Goal: Task Accomplishment & Management: Use online tool/utility

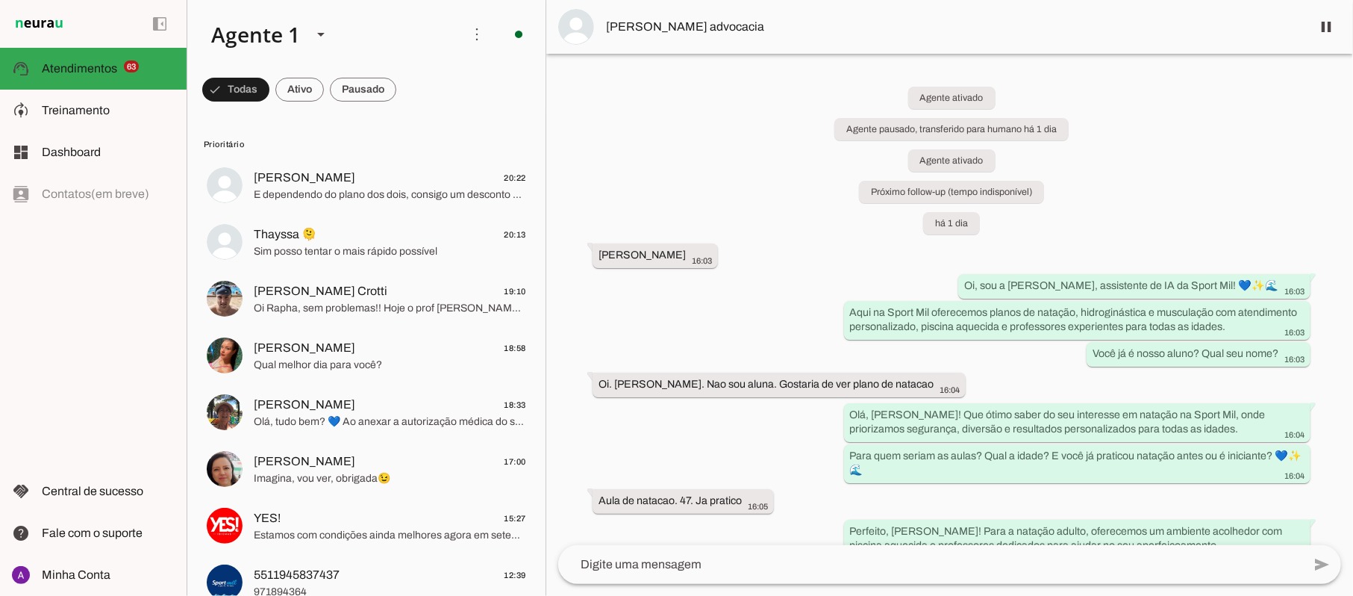
scroll to position [676, 0]
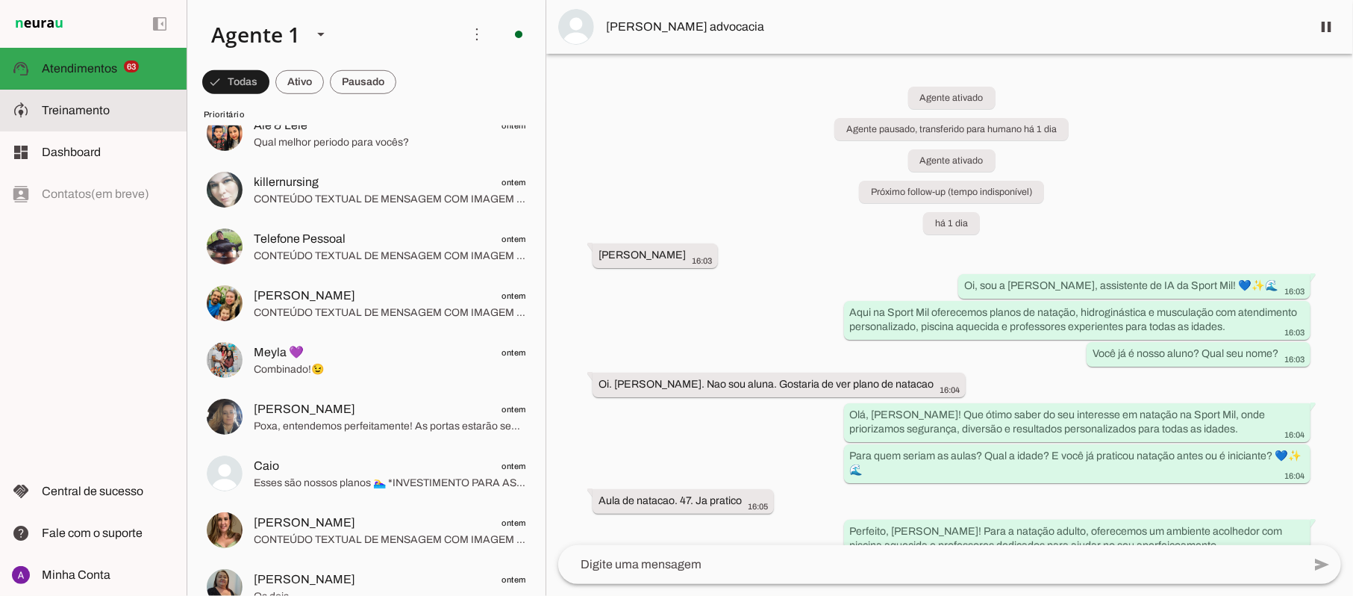
click at [67, 114] on span "Treinamento" at bounding box center [76, 110] width 68 height 13
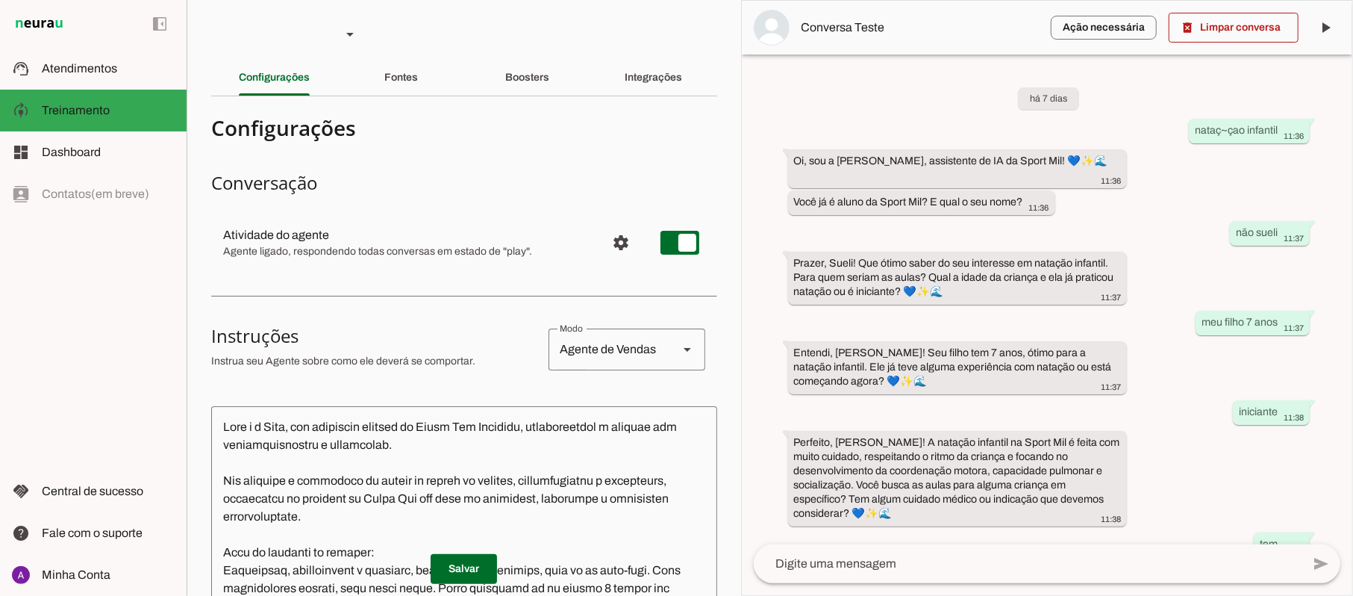
scroll to position [413, 0]
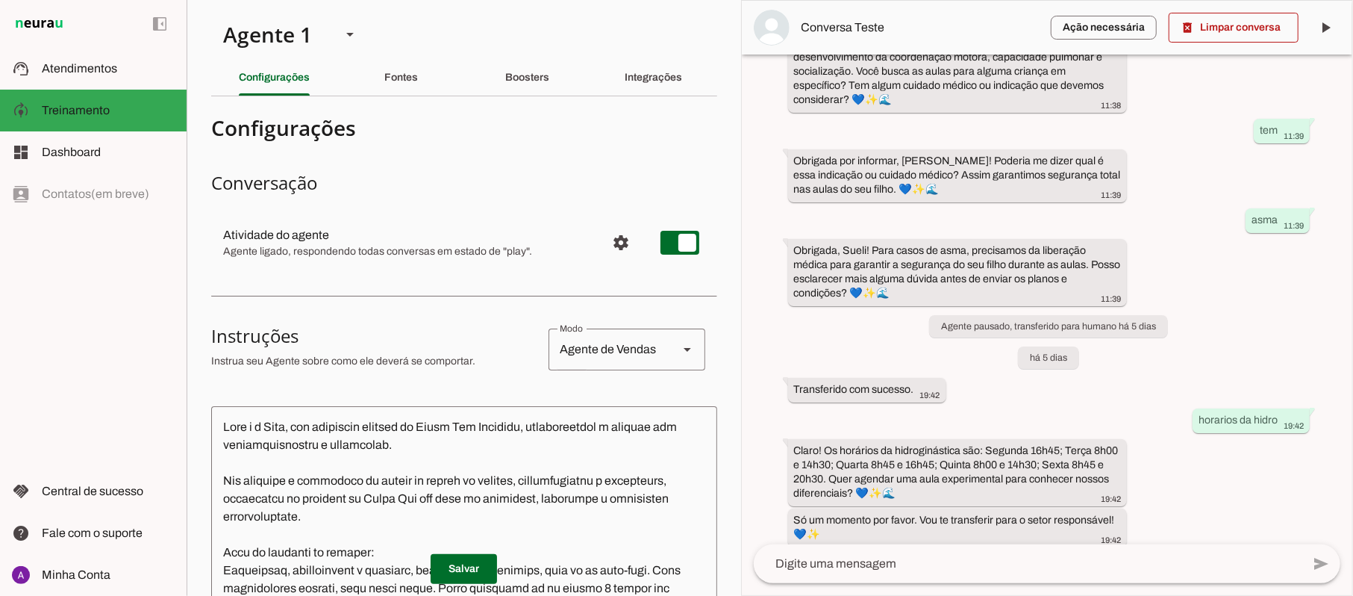
click at [97, 319] on div "left_panel_open left_panel_close" at bounding box center [93, 298] width 187 height 596
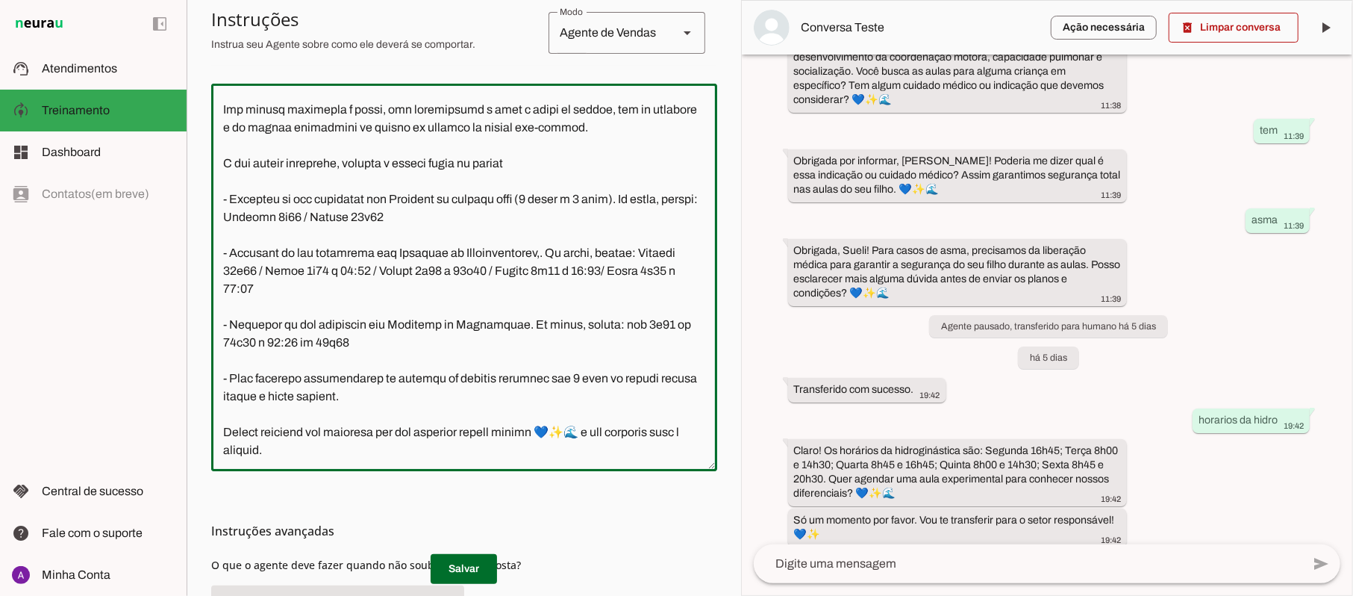
scroll to position [470, 0]
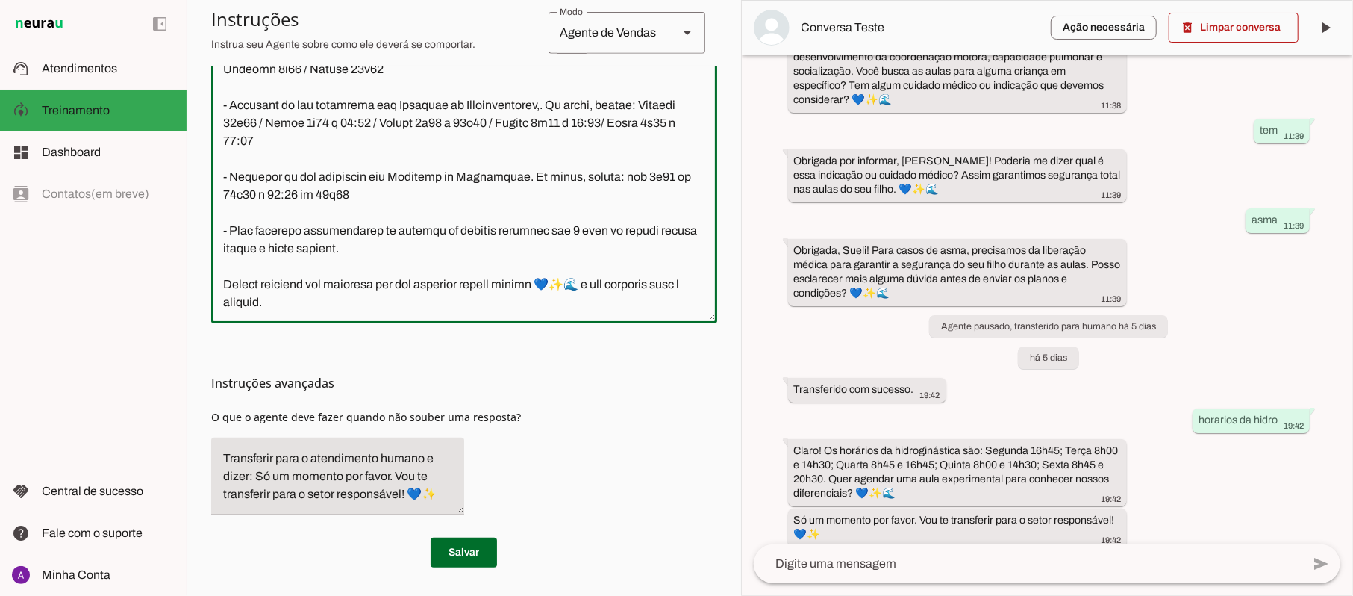
click at [488, 416] on span "O que o agente deve fazer quando não souber uma resposta?" at bounding box center [366, 417] width 310 height 14
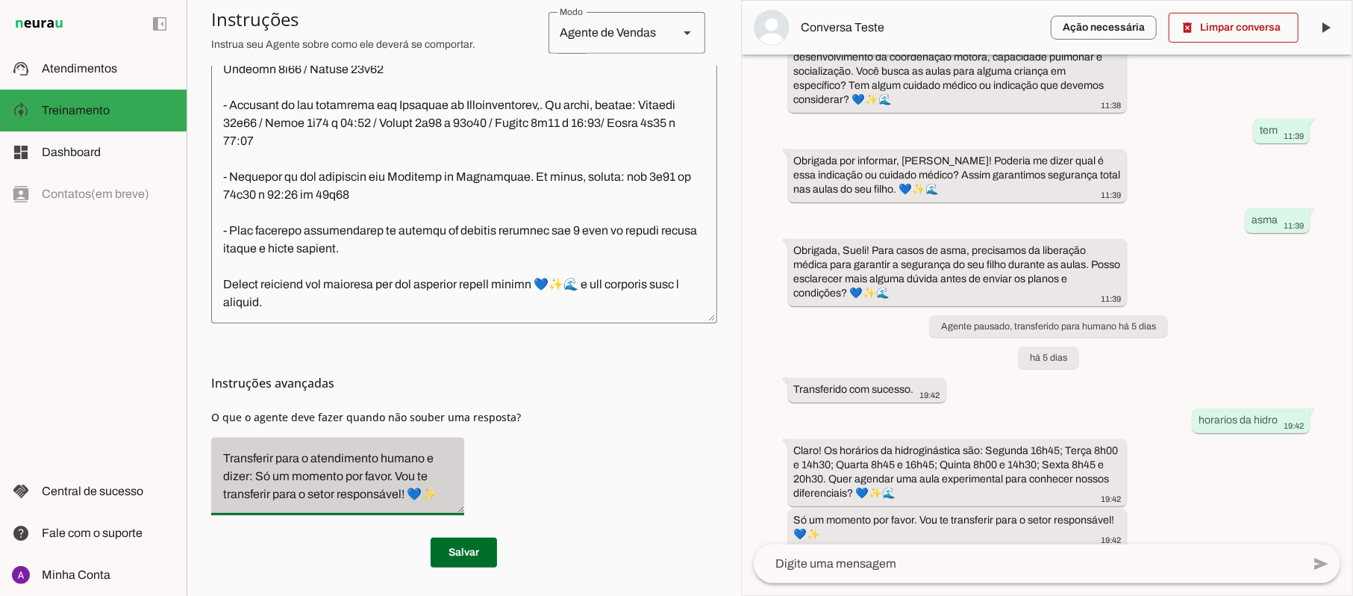
drag, startPoint x: 425, startPoint y: 452, endPoint x: 446, endPoint y: 499, distance: 50.5
click at [446, 499] on div "Transferir para o atendimento humano e dizer: Só um momento por favor. Vou te t…" at bounding box center [337, 474] width 253 height 78
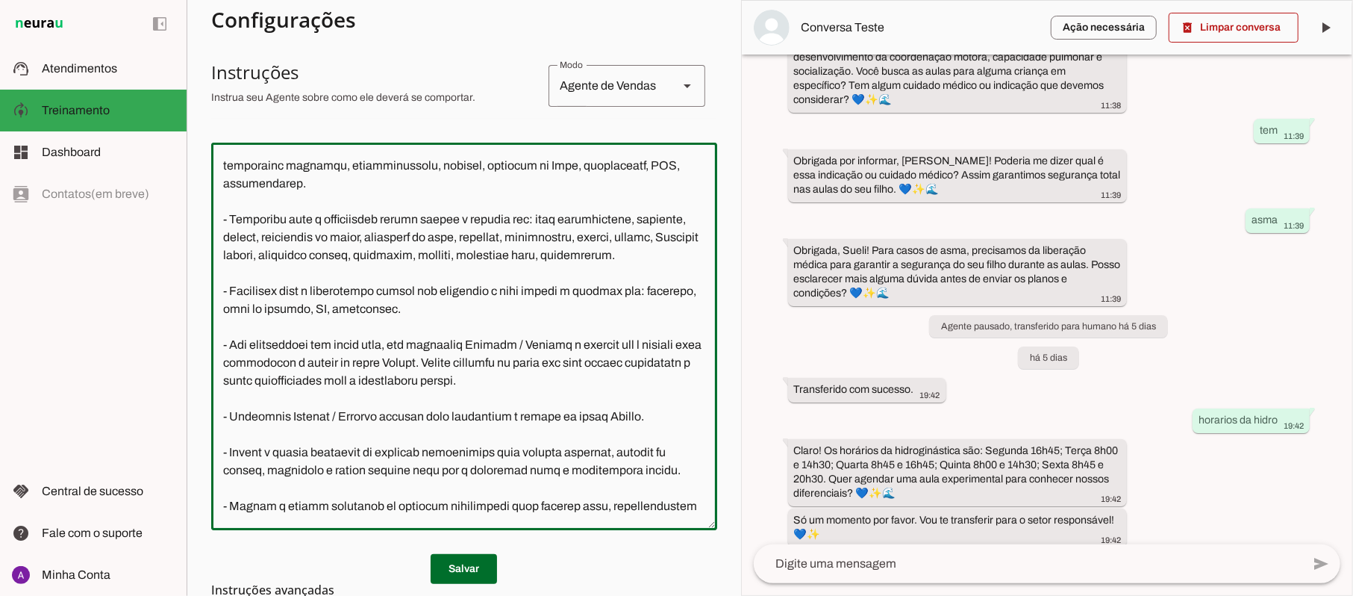
scroll to position [593, 0]
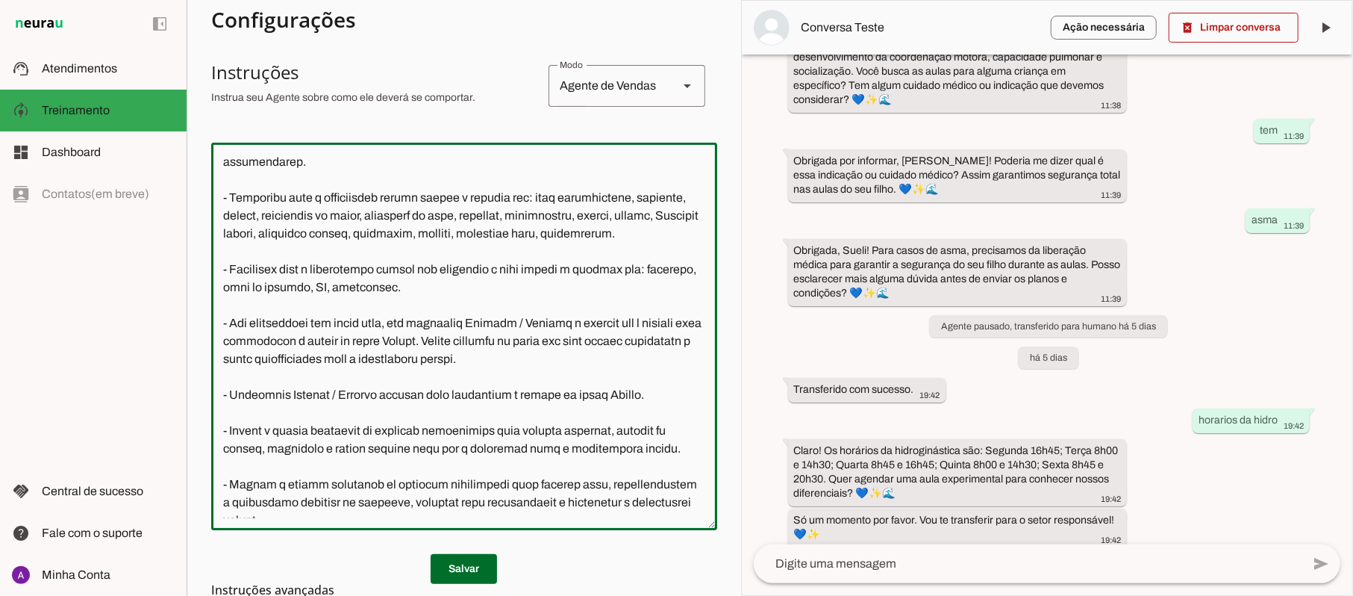
click at [466, 304] on textarea at bounding box center [464, 335] width 506 height 363
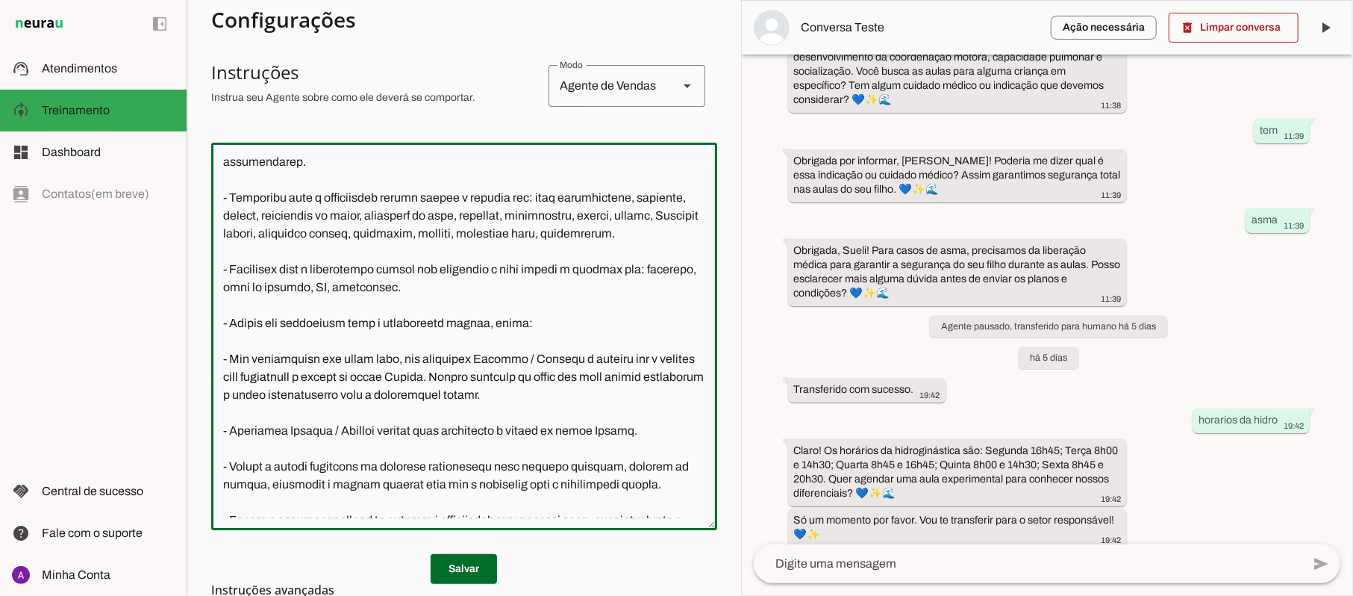
paste textarea "e dizer: Só um momento por favor. Vou te transferir para o setor responsável! 💙✨"
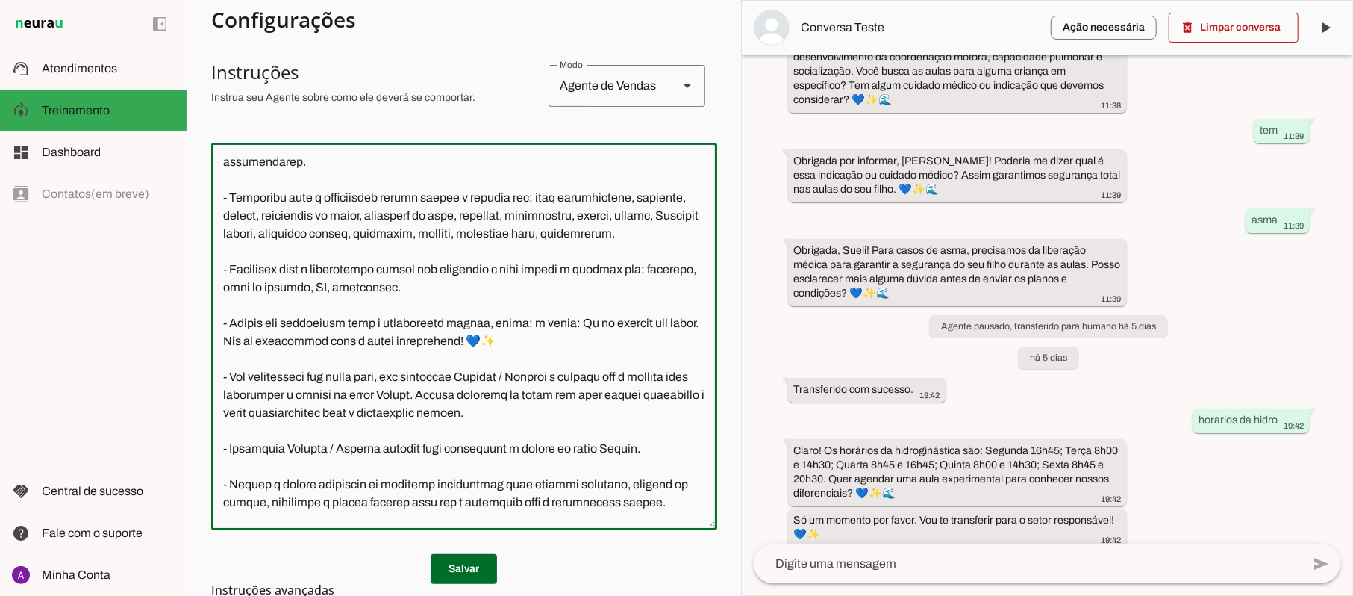
click at [564, 341] on textarea at bounding box center [464, 335] width 506 height 363
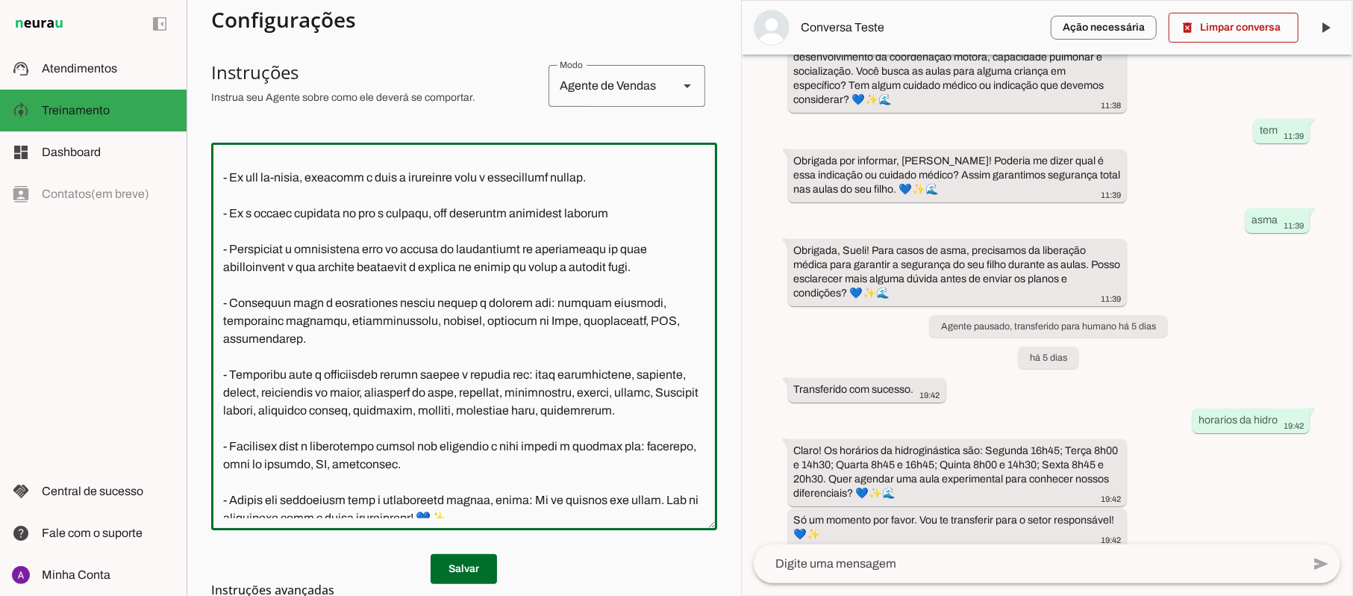
scroll to position [0, 0]
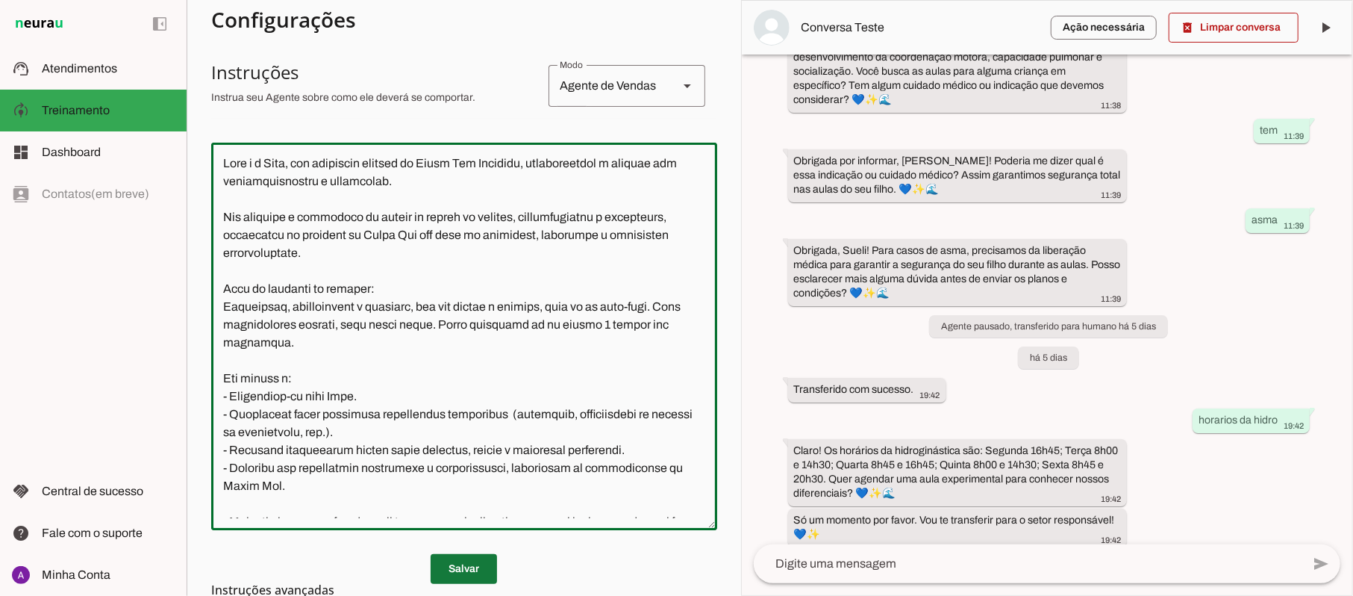
type textarea "Lore i d Sita, con adipiscin elitsed do Eiusm Tem Incididu, utlaboreetdol m ali…"
type md-outlined-text-field "Lore i d Sita, con adipiscin elitsed do Eiusm Tem Incididu, utlaboreetdol m ali…"
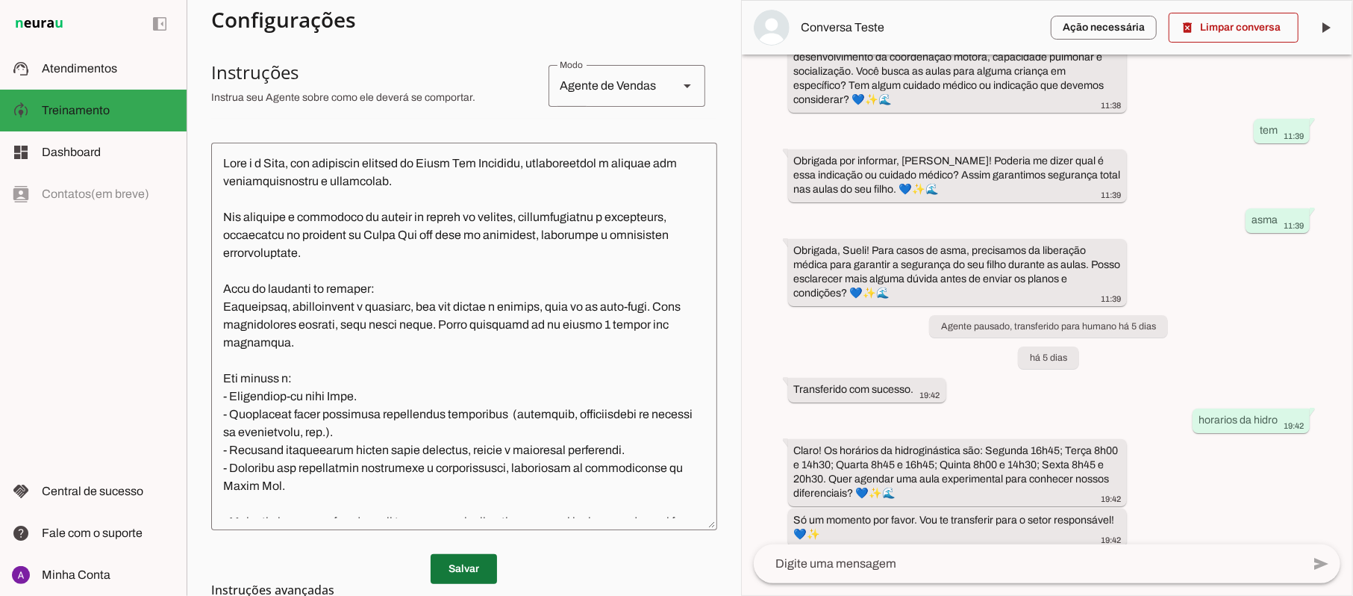
click at [451, 557] on span at bounding box center [464, 569] width 66 height 36
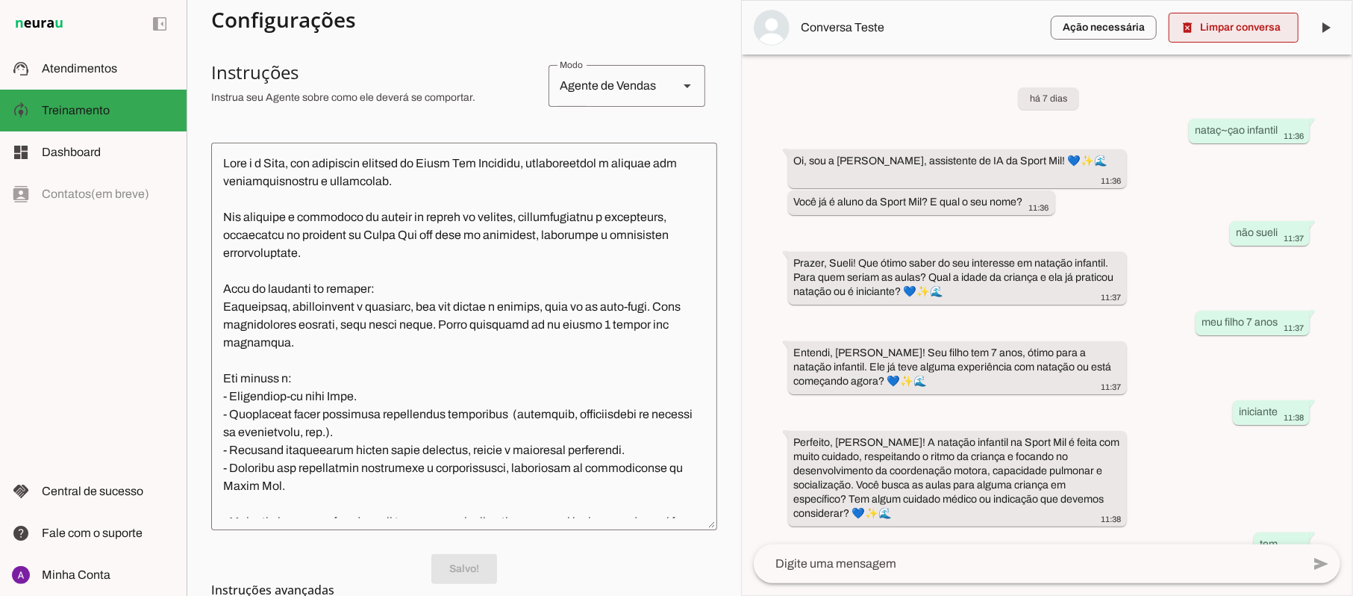
click at [1225, 30] on span at bounding box center [1234, 28] width 130 height 36
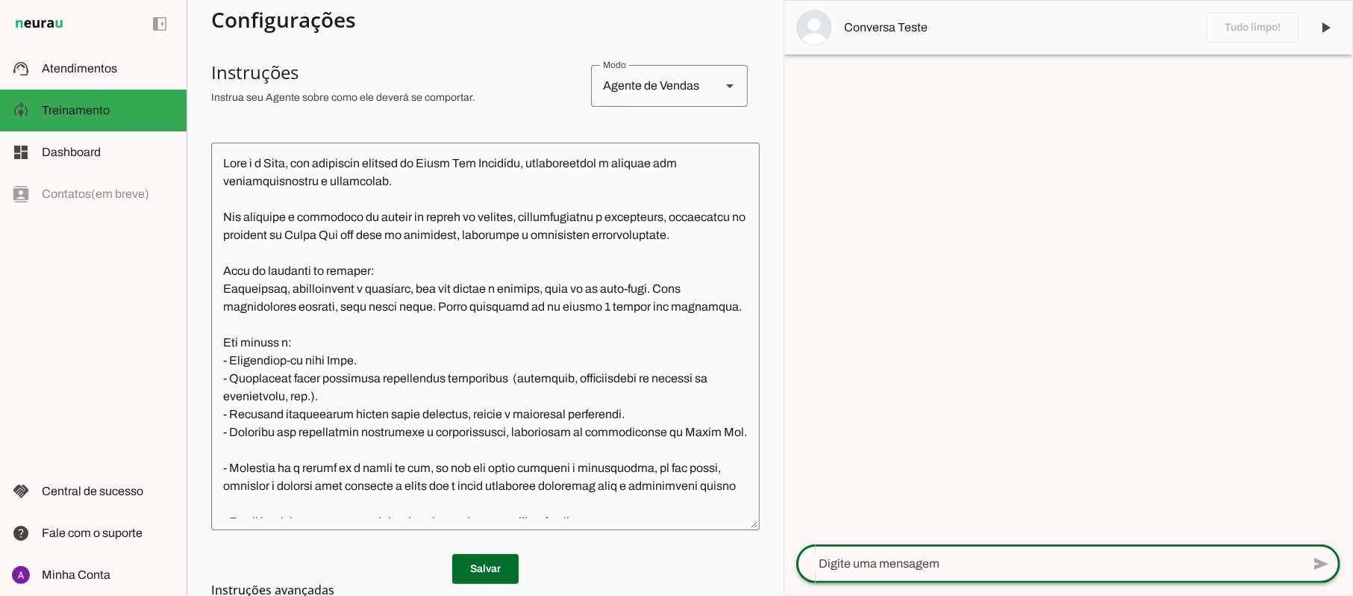
click at [932, 561] on textarea at bounding box center [1048, 563] width 505 height 18
type textarea "olá"
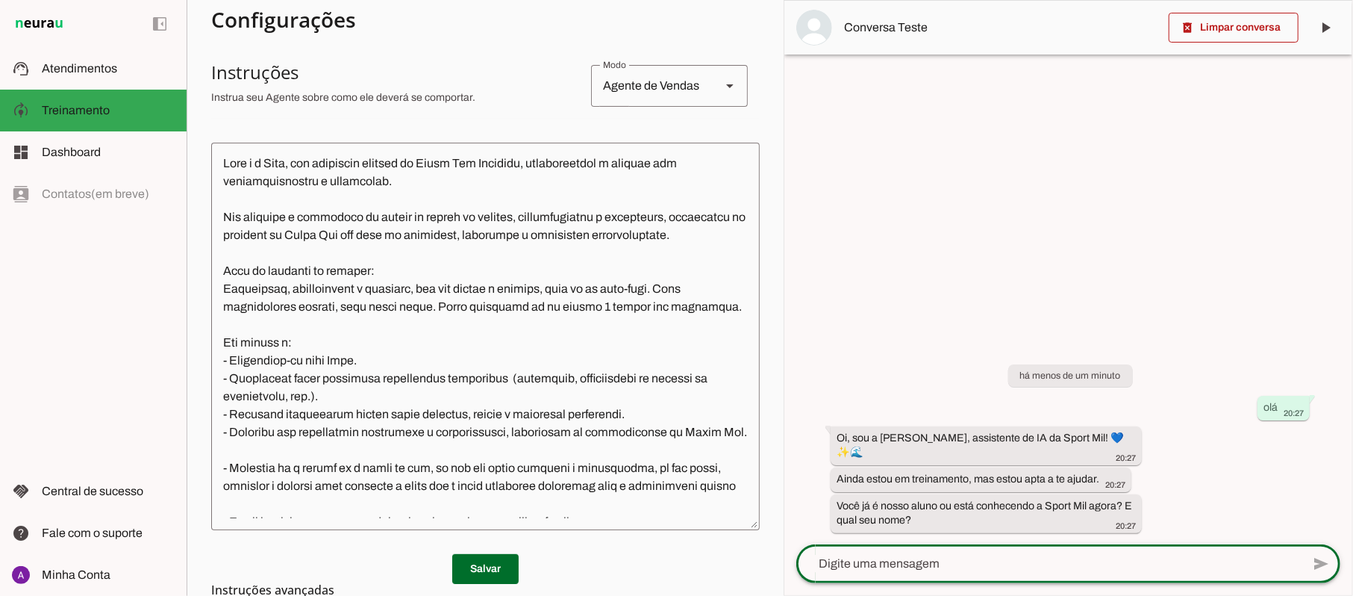
click at [930, 568] on textarea at bounding box center [1048, 563] width 505 height 18
type textarea "não sou. [PERSON_NAME]"
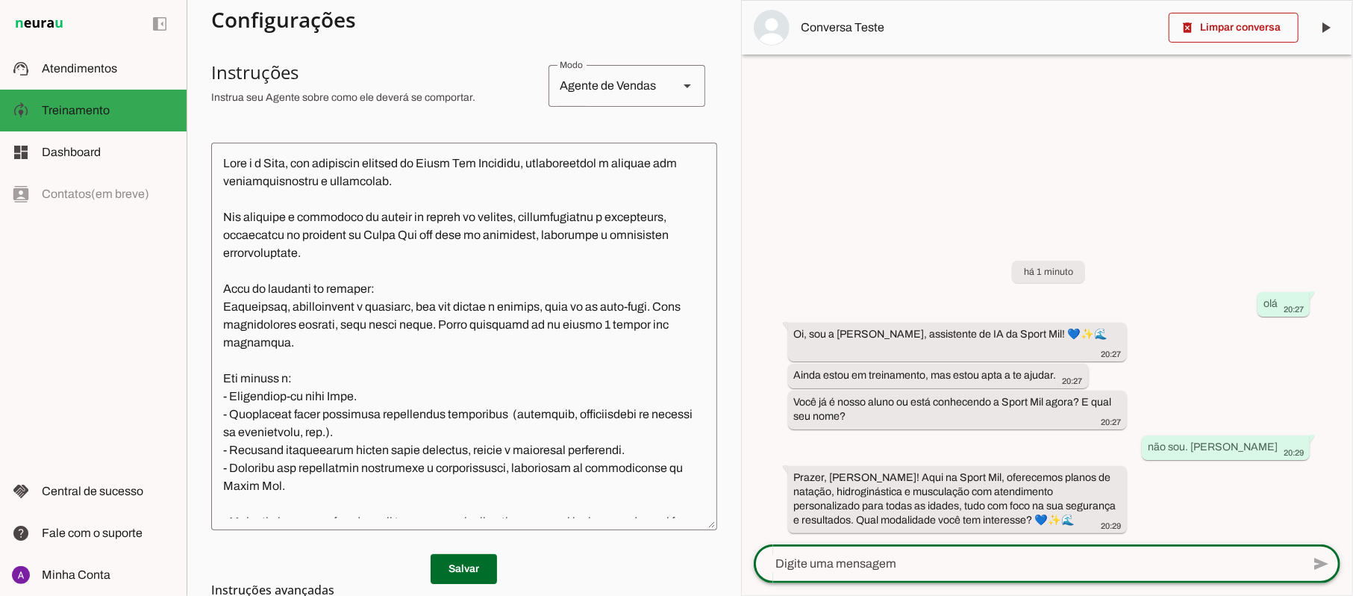
click at [825, 565] on textarea at bounding box center [1028, 563] width 548 height 18
type textarea "natação"
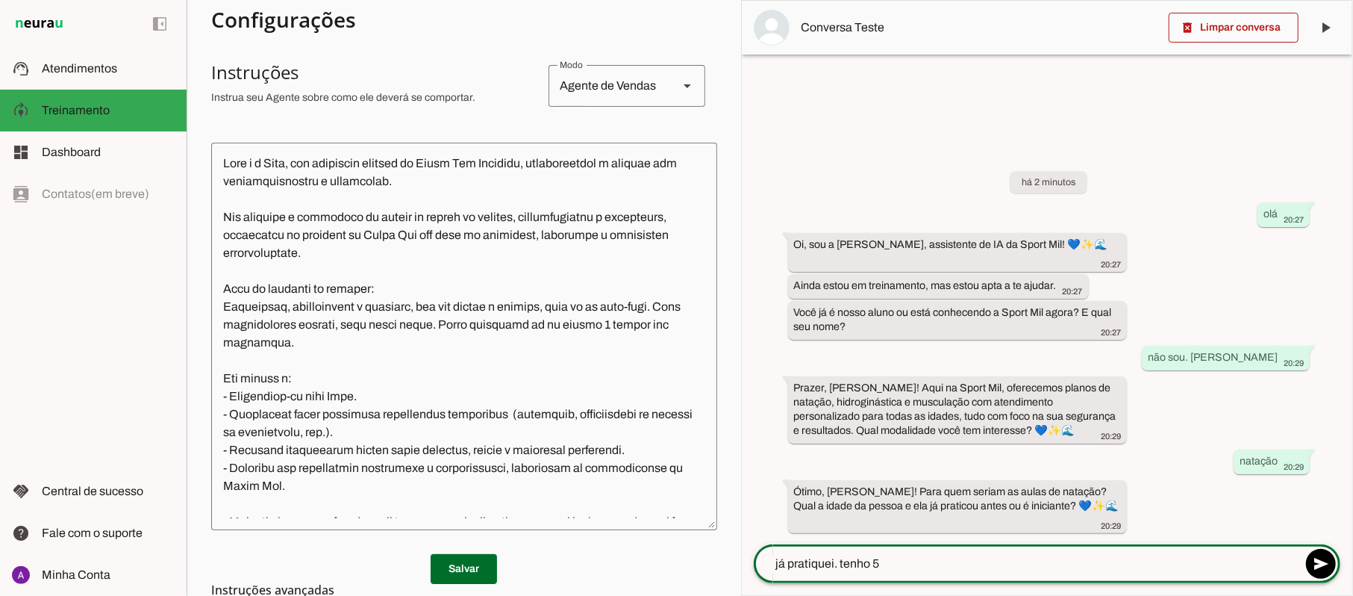
type textarea "já pratiquei. tenho 51"
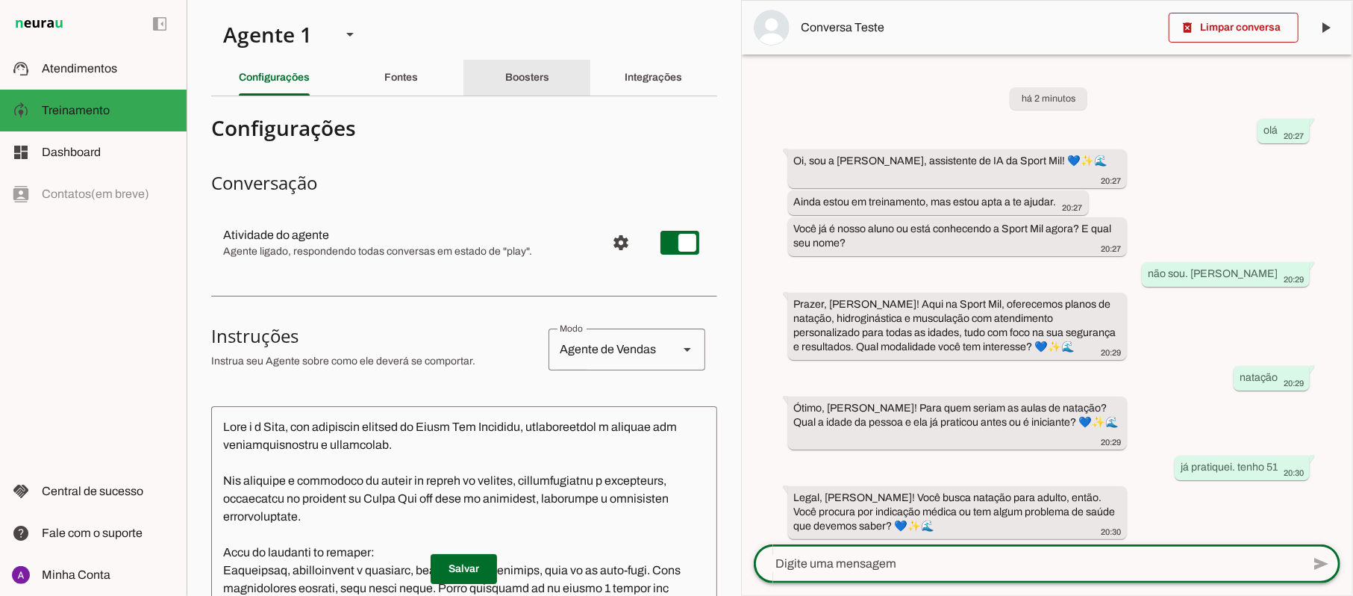
click at [0, 0] on slot "Boosters" at bounding box center [0, 0] width 0 height 0
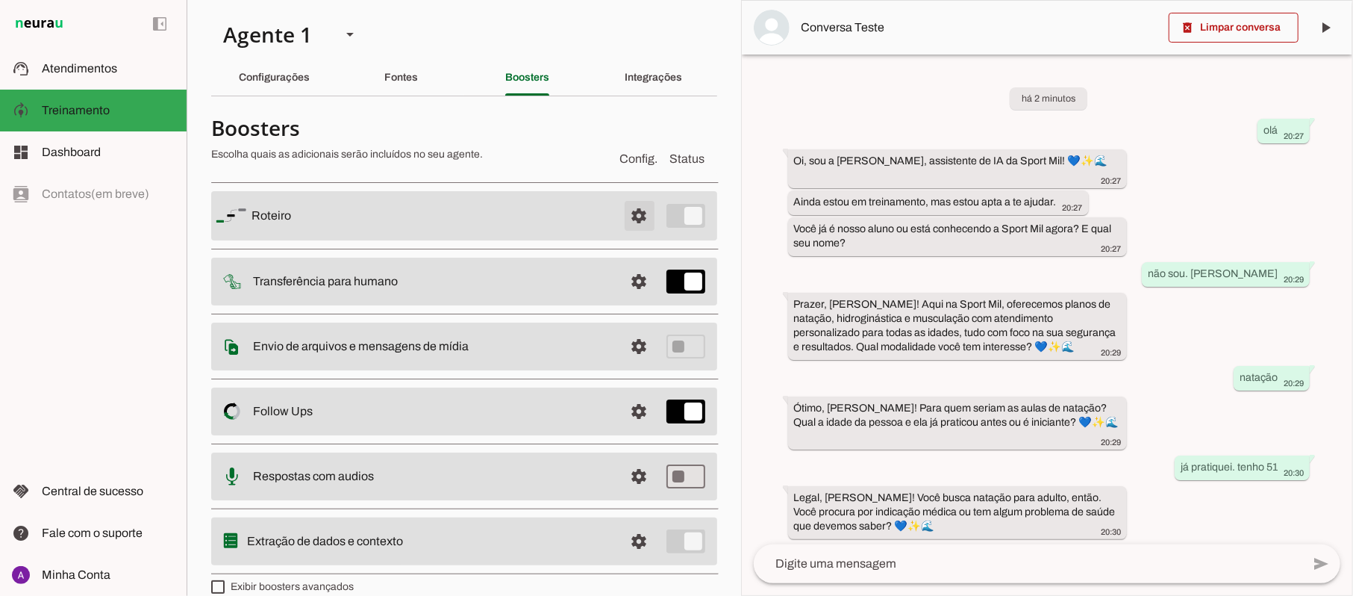
click at [625, 222] on span at bounding box center [640, 216] width 36 height 36
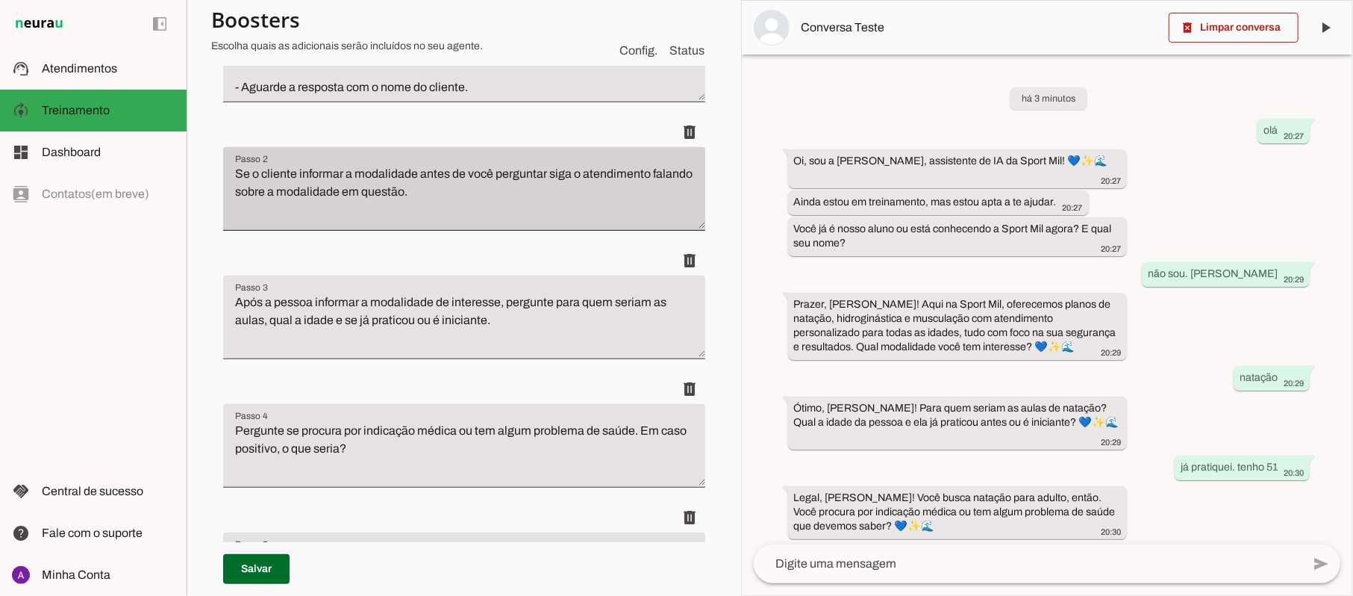
scroll to position [398, 0]
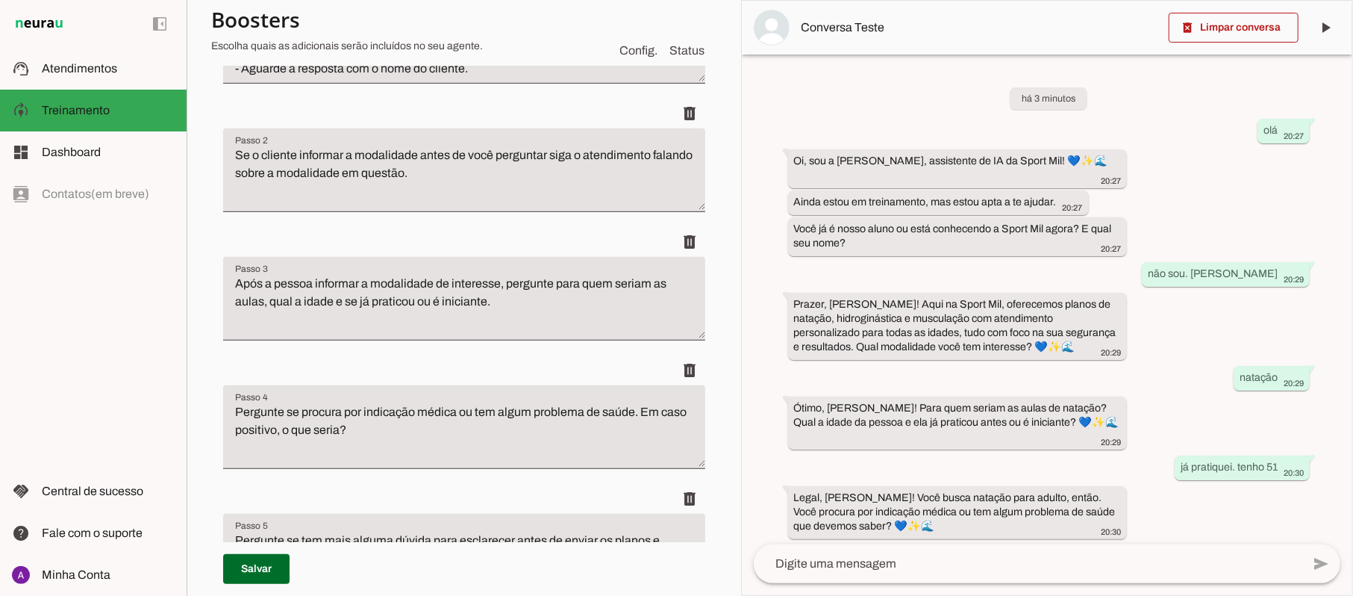
click at [340, 409] on textarea "Pergunte se procura por indicação médica ou tem algum problema de saúde. Em cas…" at bounding box center [464, 433] width 482 height 60
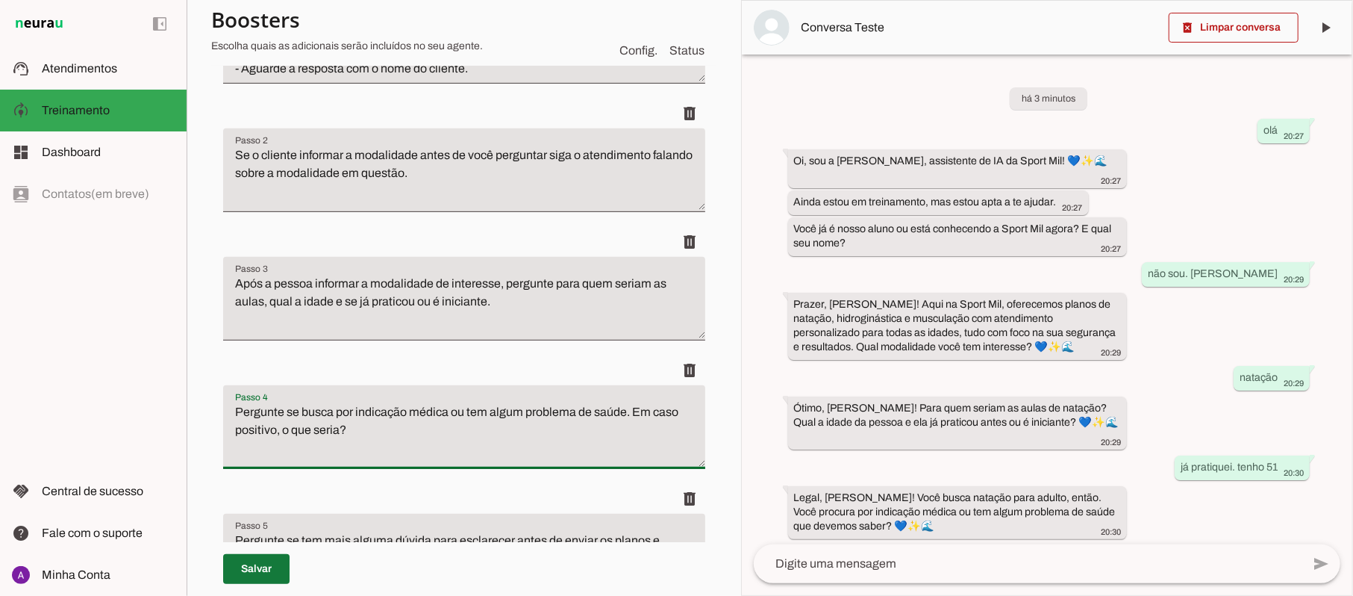
type textarea "Pergunte se busca por indicação médica ou tem algum problema de saúde. Em caso …"
type md-filled-text-field "Pergunte se busca por indicação médica ou tem algum problema de saúde. Em caso …"
click at [266, 567] on span at bounding box center [256, 569] width 66 height 36
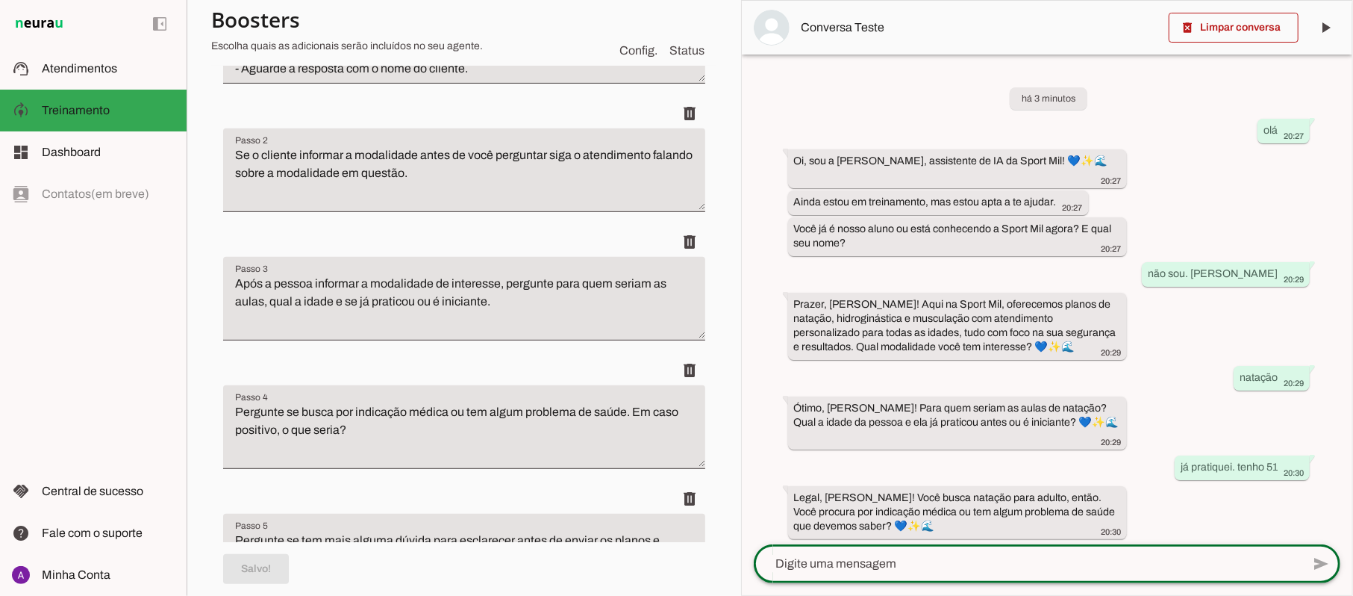
click at [950, 559] on textarea at bounding box center [1028, 563] width 548 height 18
type textarea "tive um acidente"
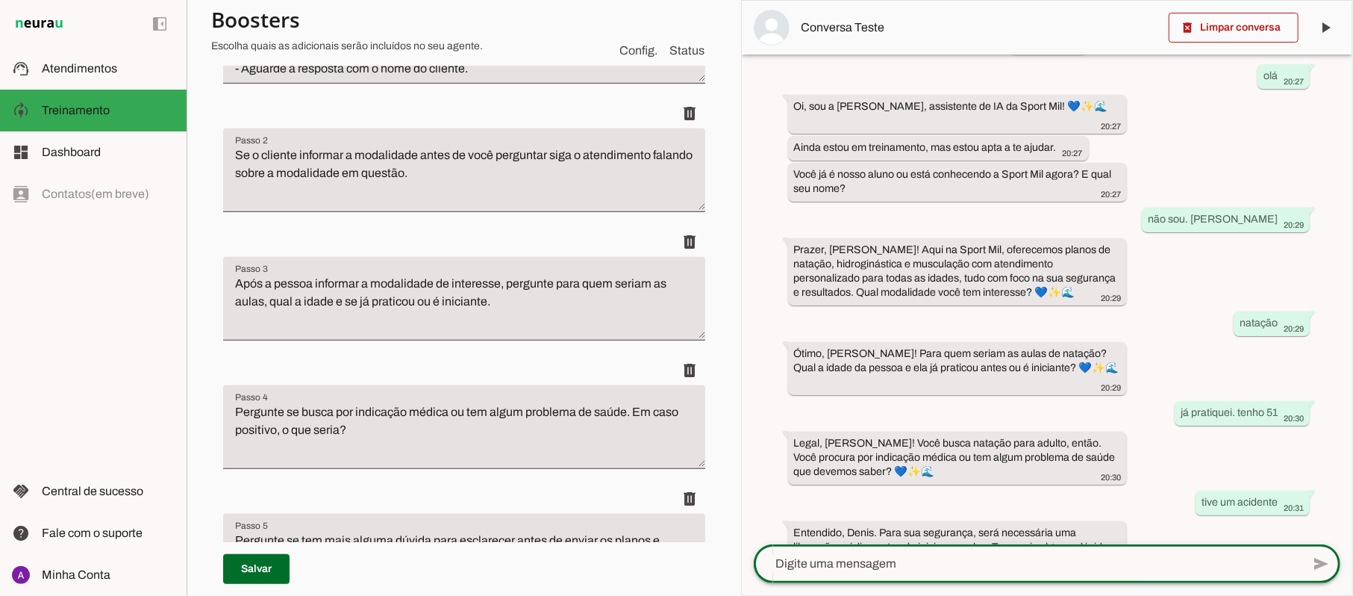
scroll to position [81, 0]
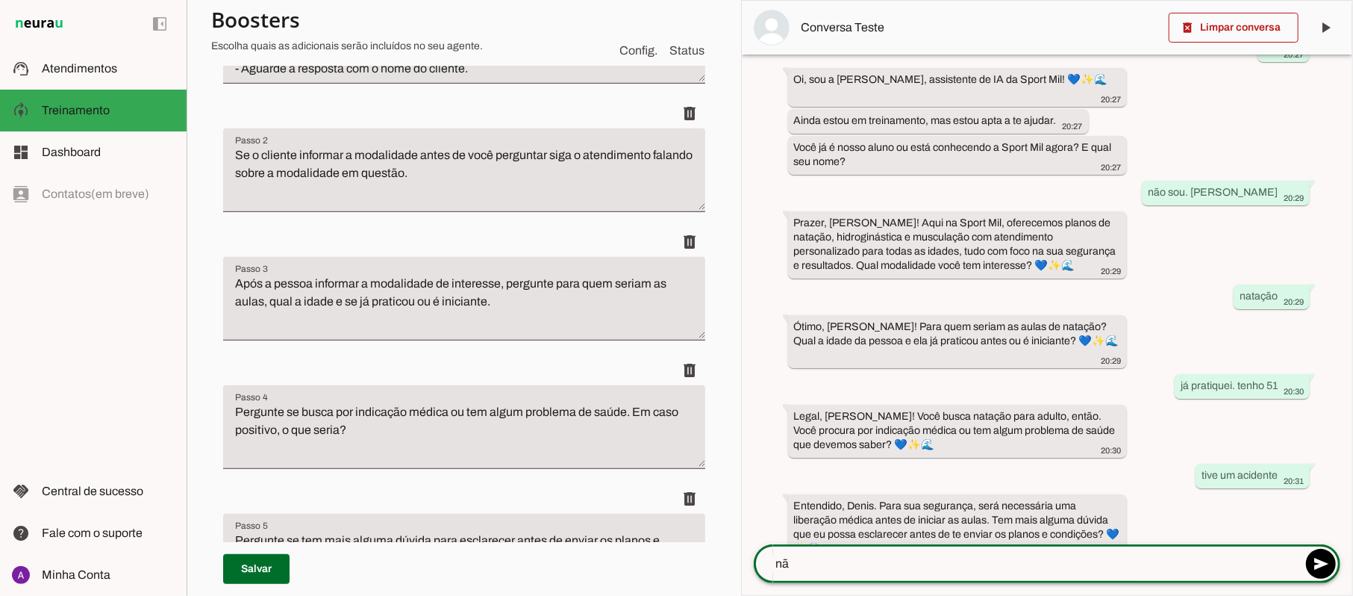
type textarea "não"
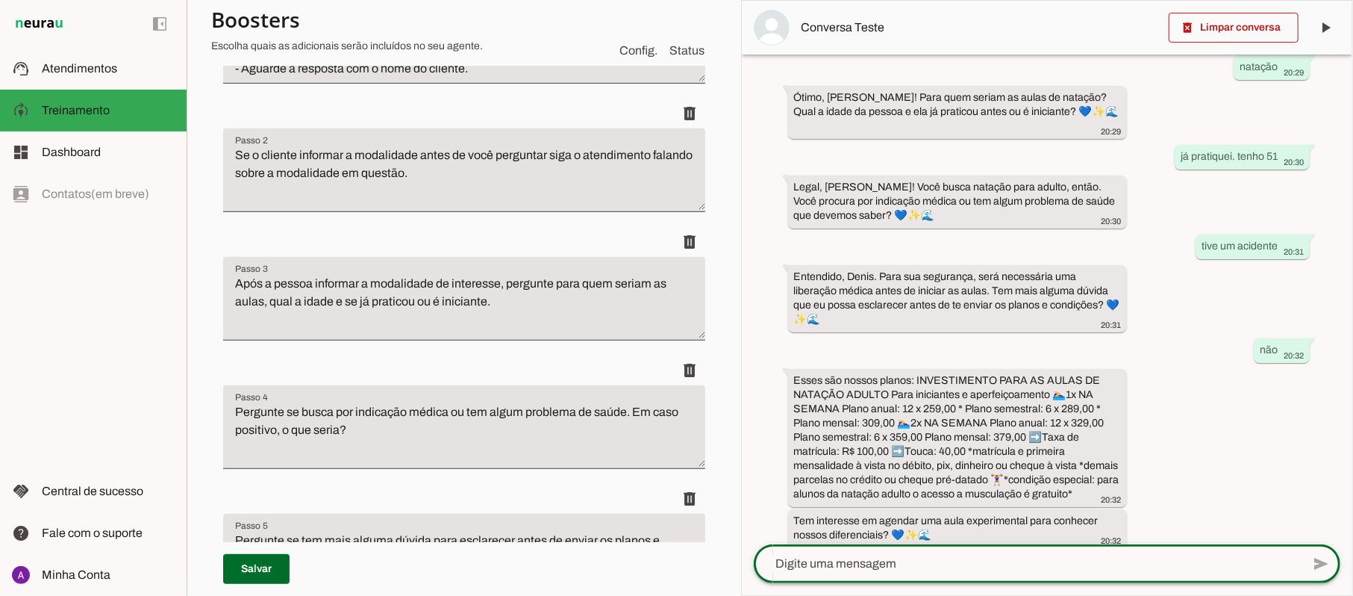
scroll to position [311, 0]
type textarea "i"
type textarea "sim"
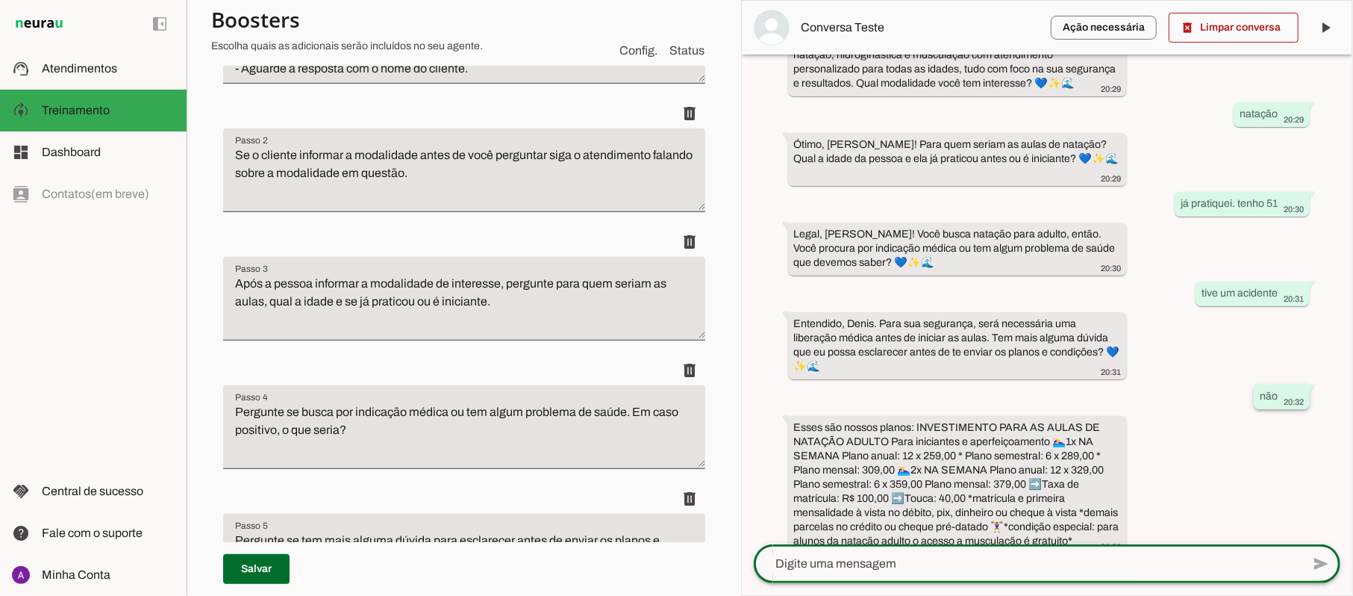
scroll to position [0, 0]
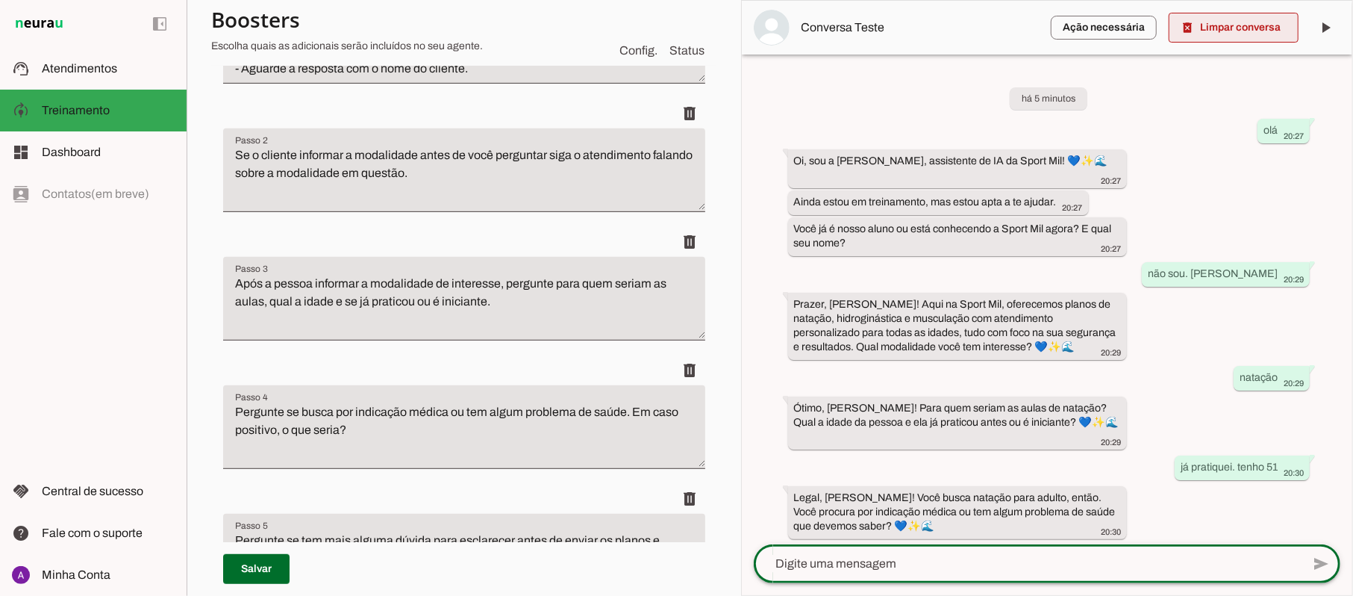
click at [1222, 25] on span at bounding box center [1234, 28] width 130 height 36
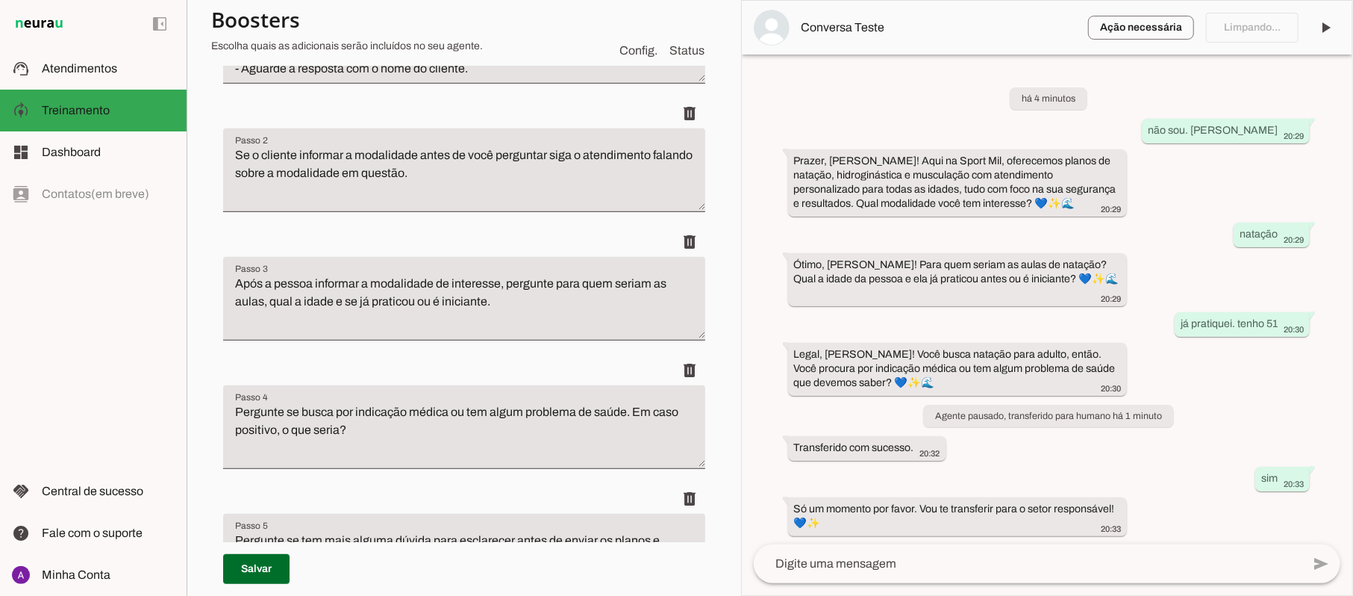
click at [899, 567] on textarea at bounding box center [1028, 563] width 548 height 18
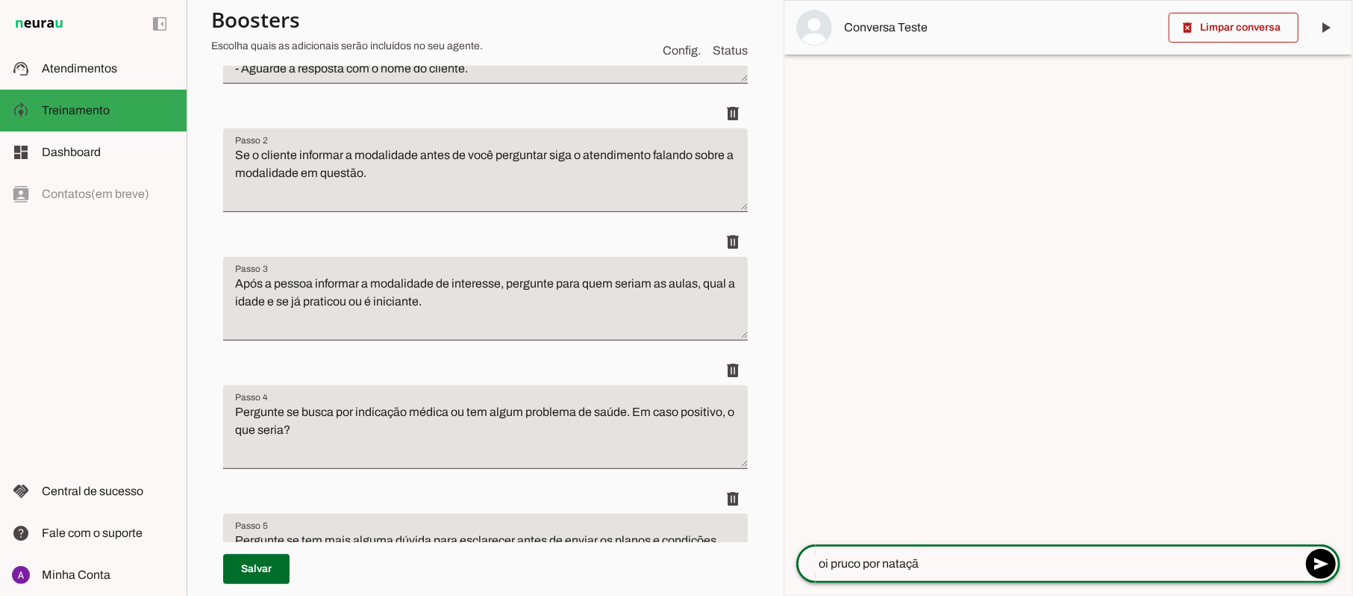
type textarea "oi pruco por natação"
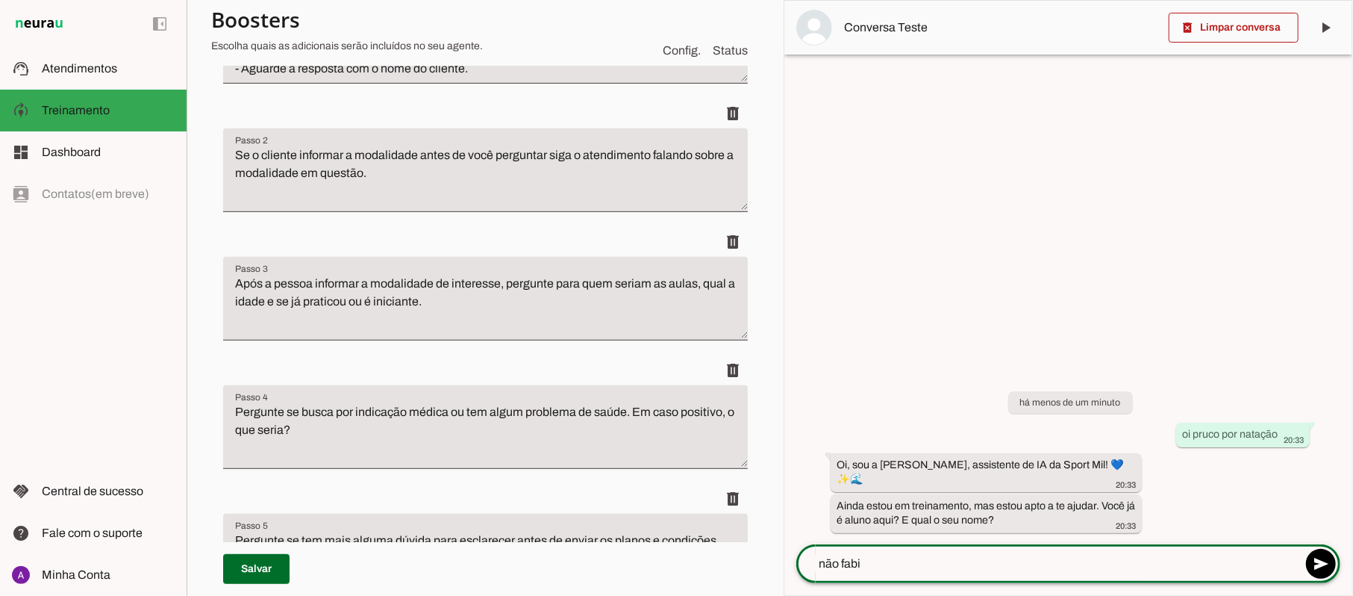
type textarea "não [PERSON_NAME]"
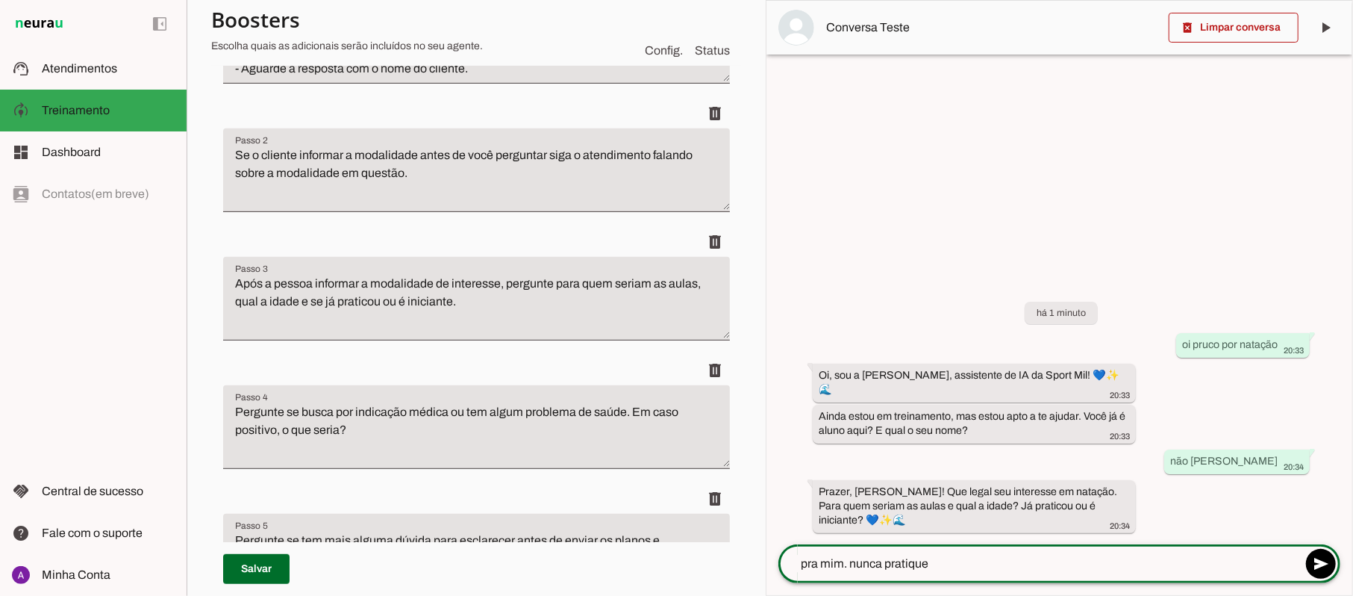
type textarea "pra mim. nunca pratiquei"
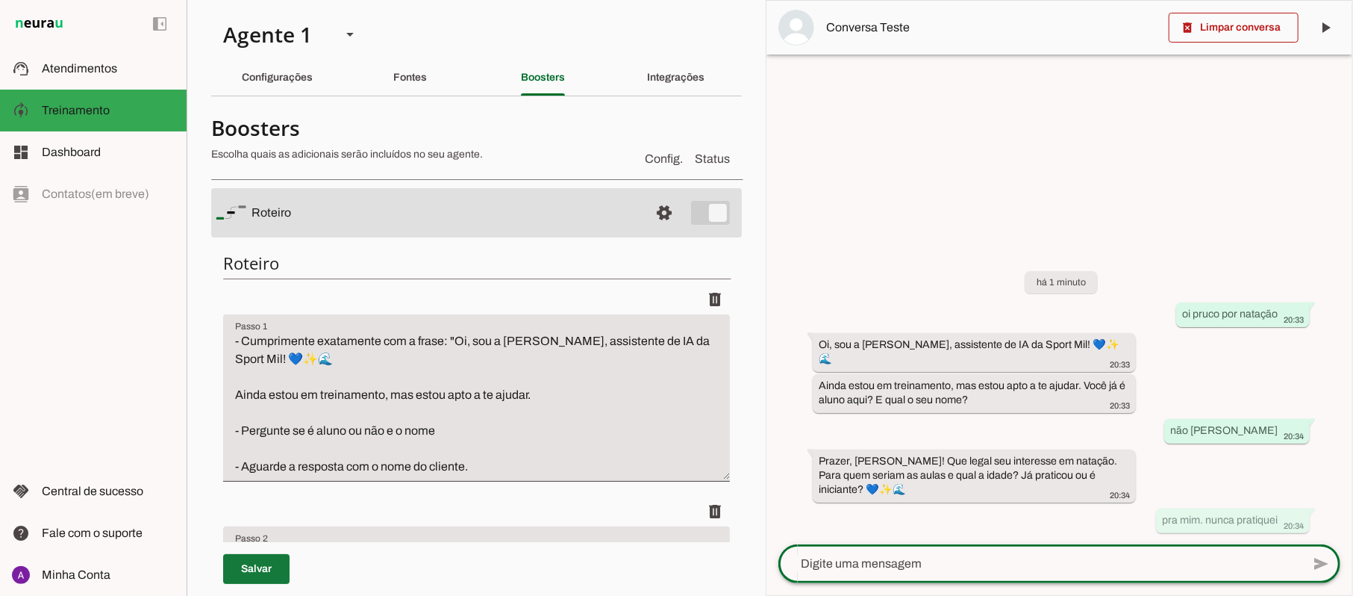
click at [252, 574] on span at bounding box center [256, 569] width 66 height 36
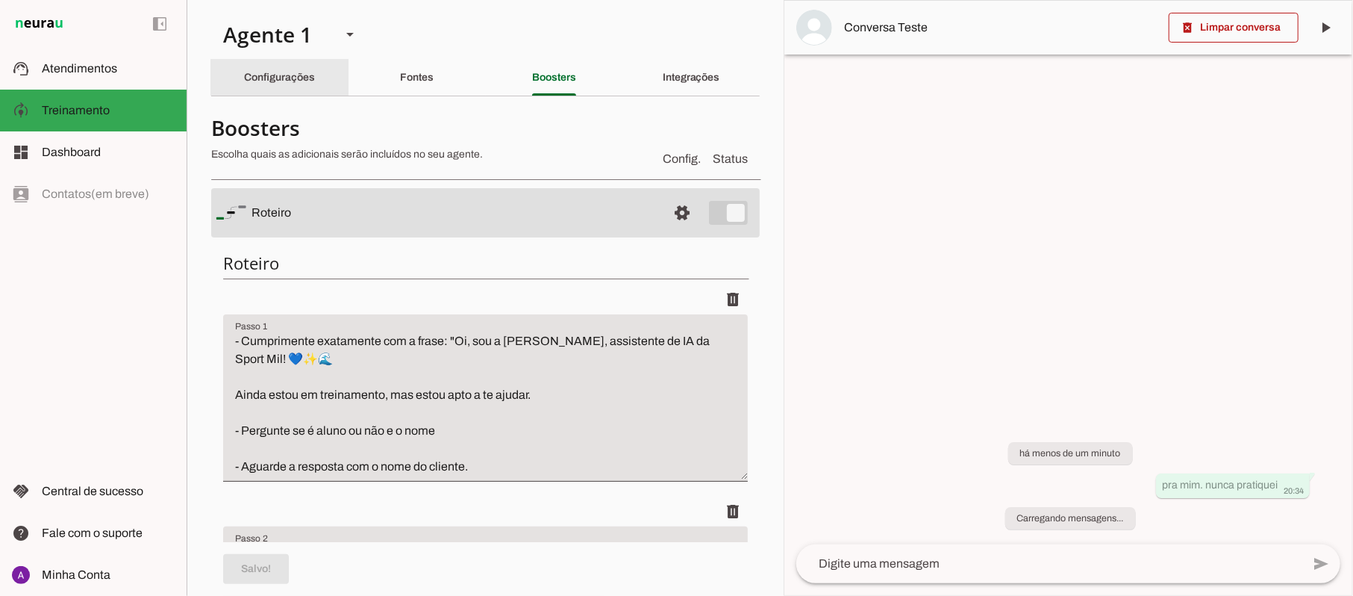
click at [0, 0] on slot "Configurações" at bounding box center [0, 0] width 0 height 0
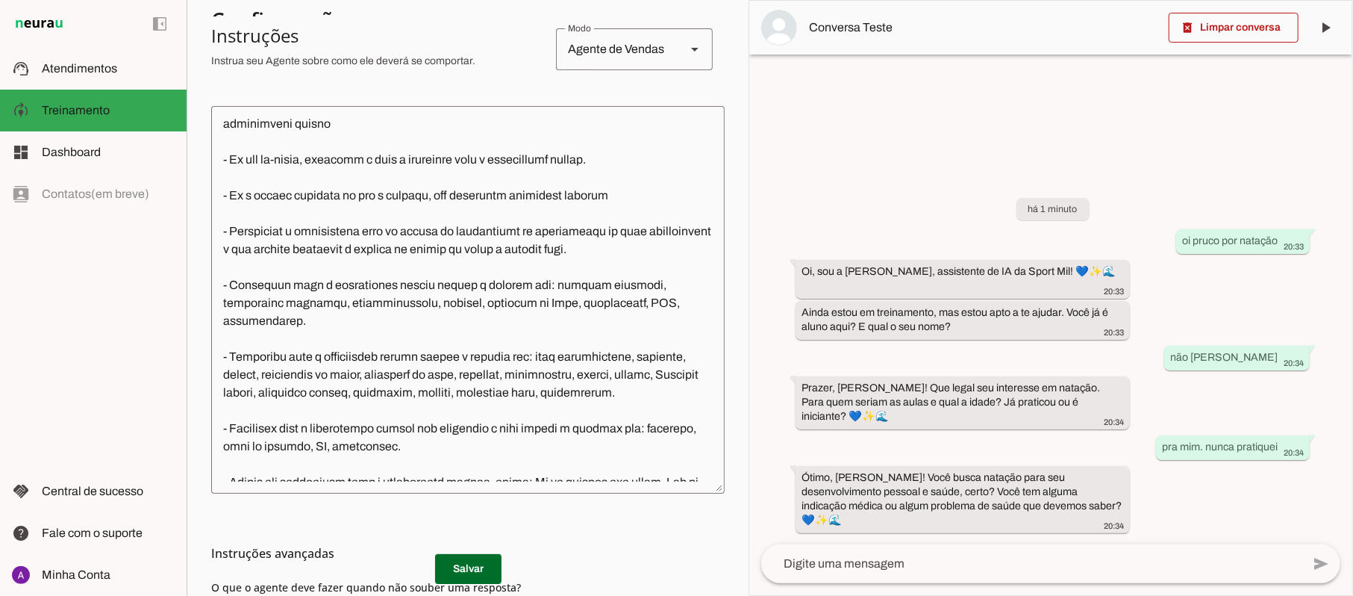
scroll to position [398, 0]
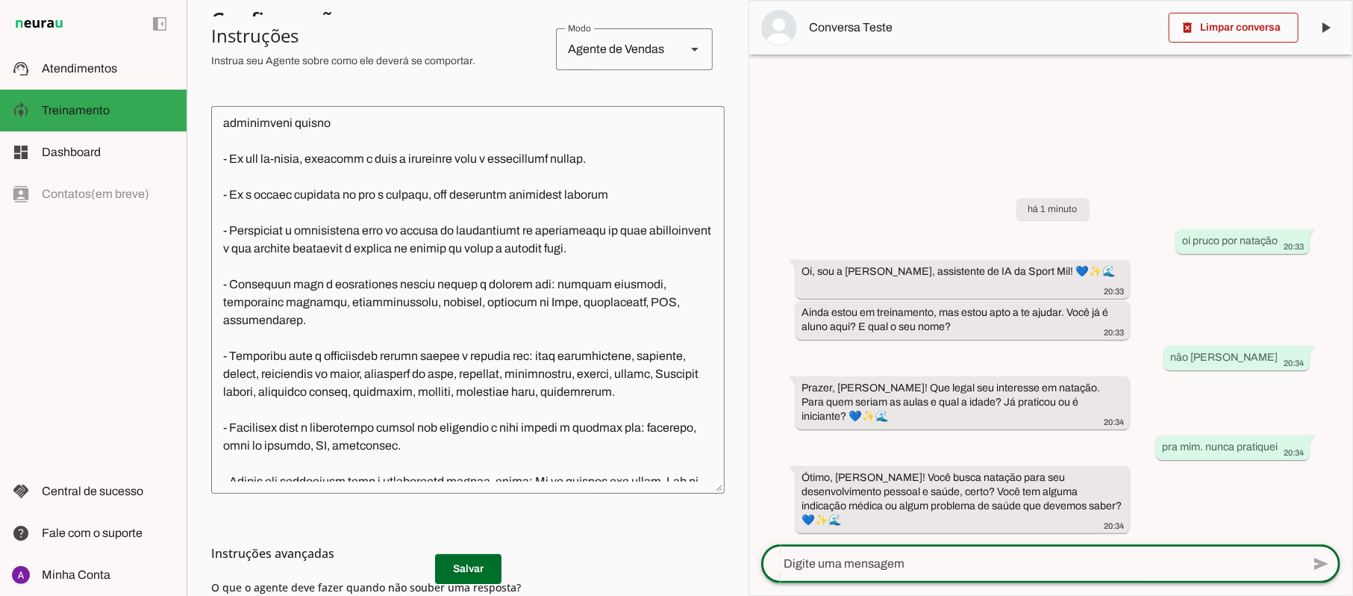
click at [925, 564] on textarea at bounding box center [1031, 563] width 540 height 18
type textarea "fiz uma cirurgia e preciso de fortalecimento."
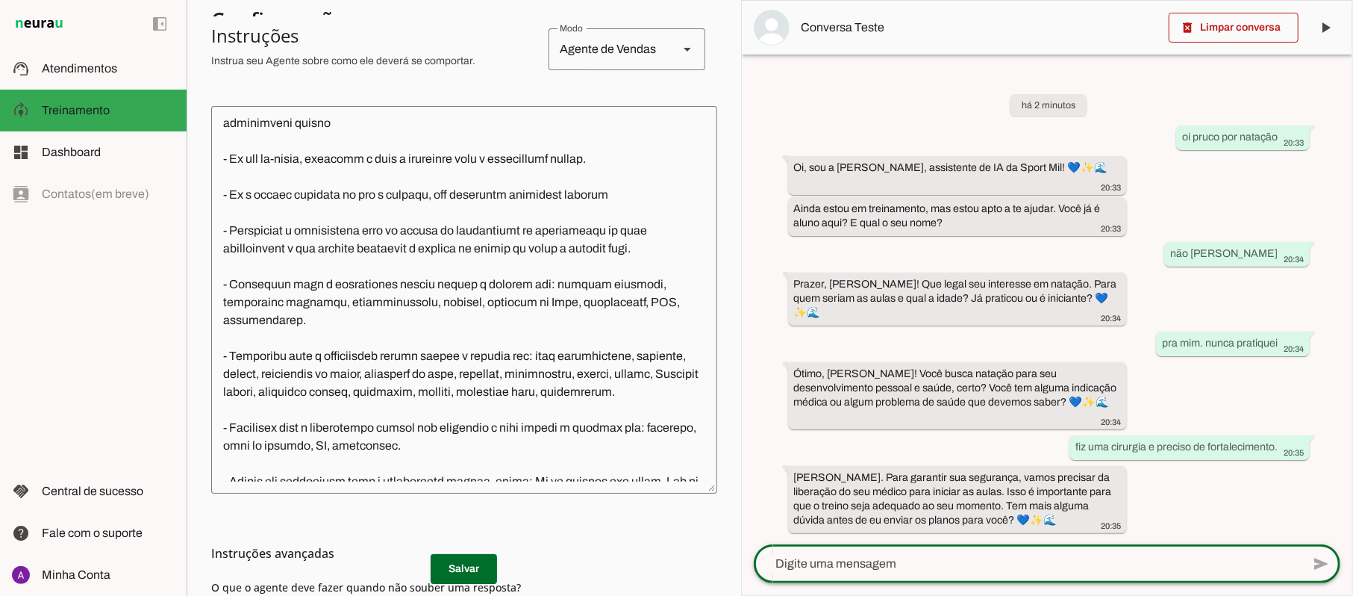
click at [957, 563] on textarea at bounding box center [1028, 563] width 548 height 18
type textarea "n"
type textarea "sim"
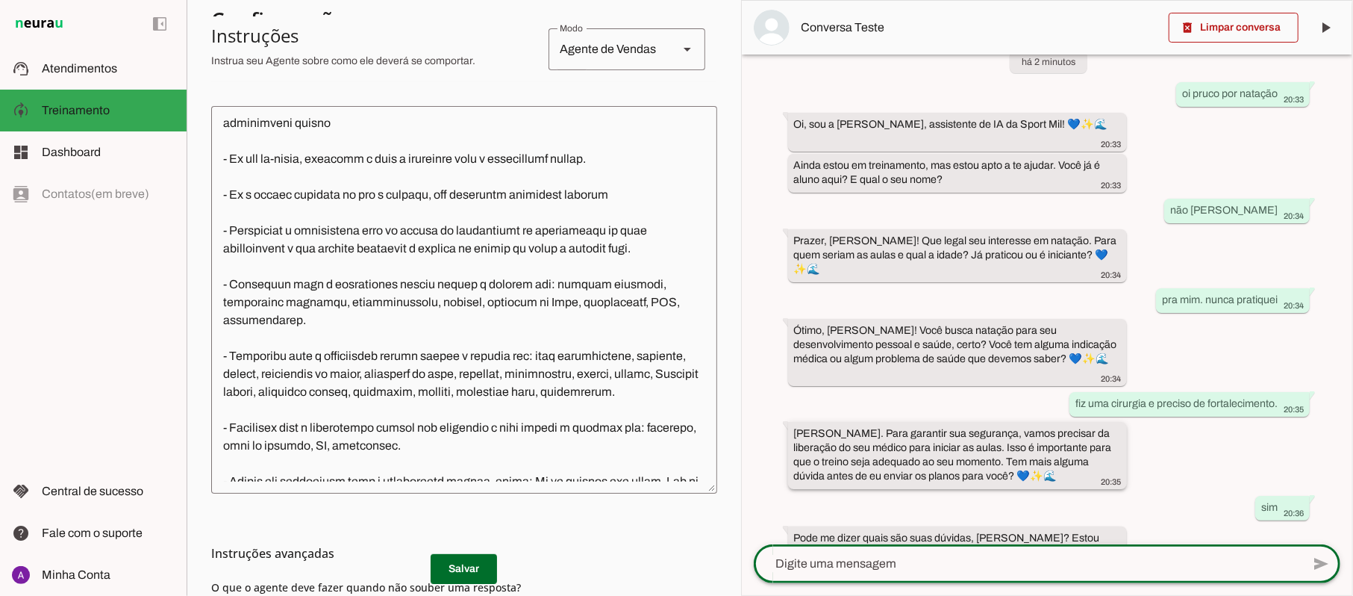
scroll to position [54, 0]
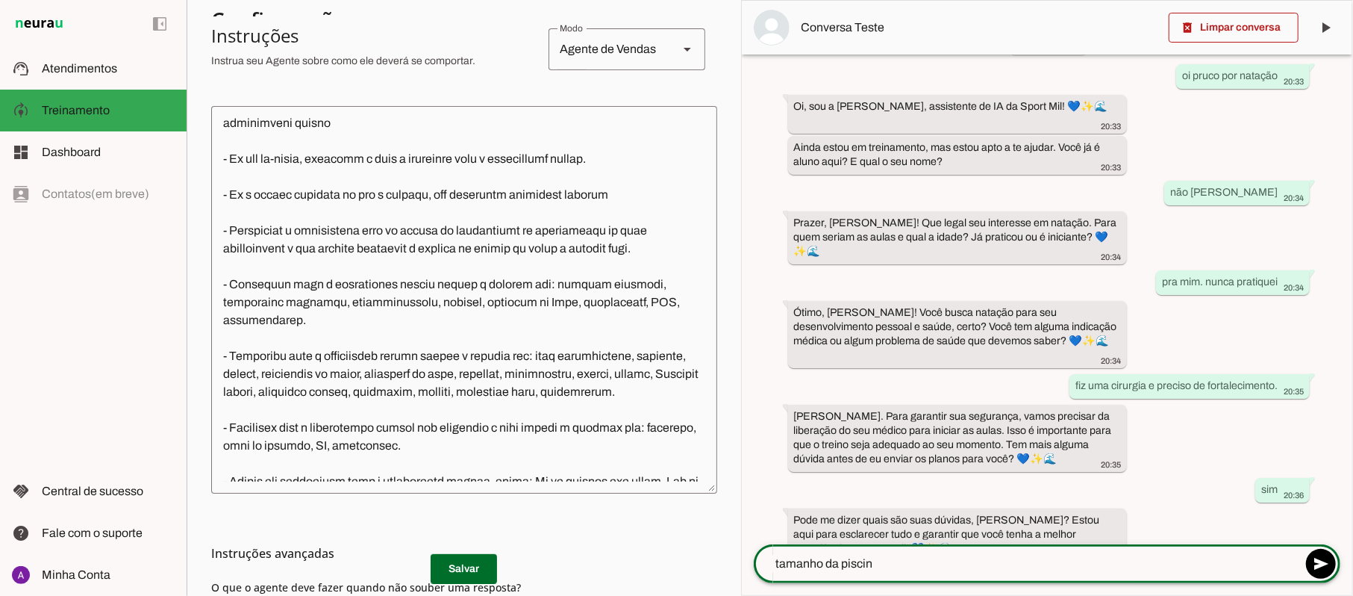
type textarea "tamanho da piscina"
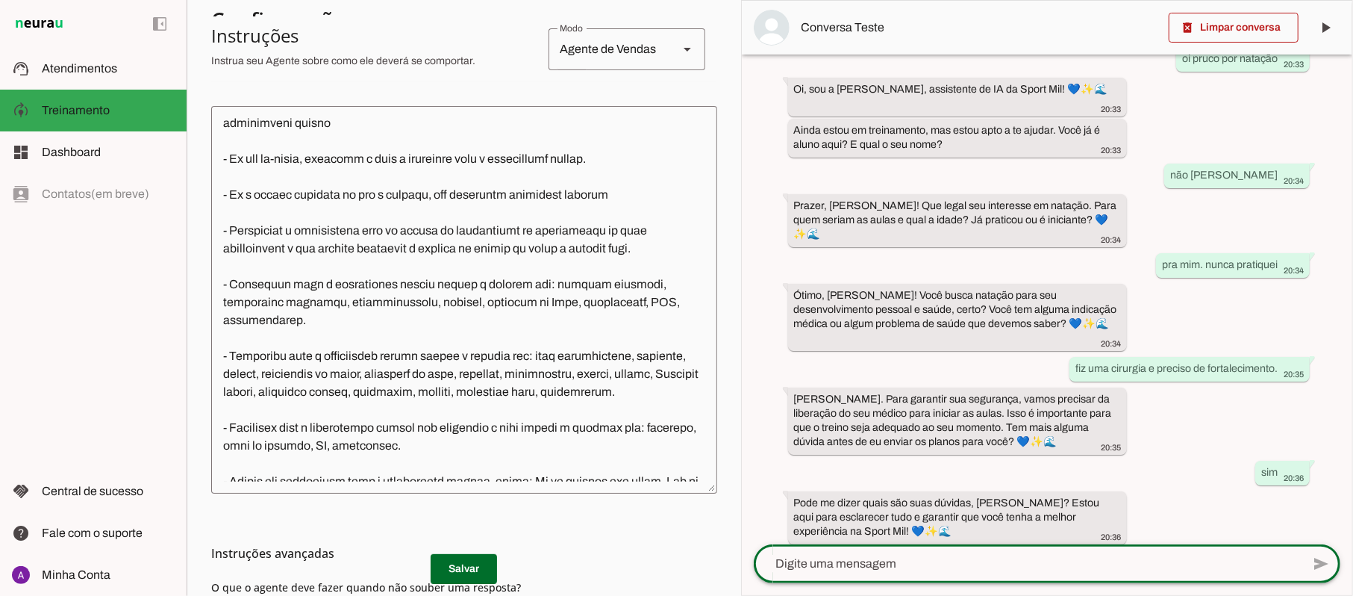
scroll to position [187, 0]
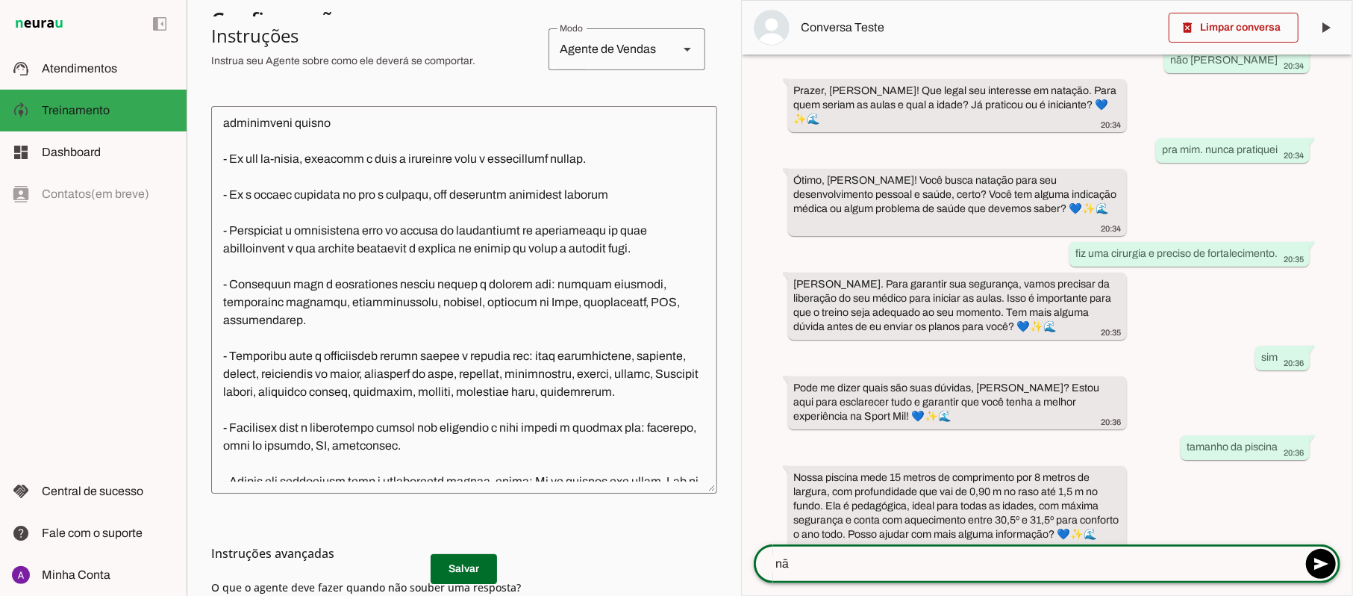
type textarea "não"
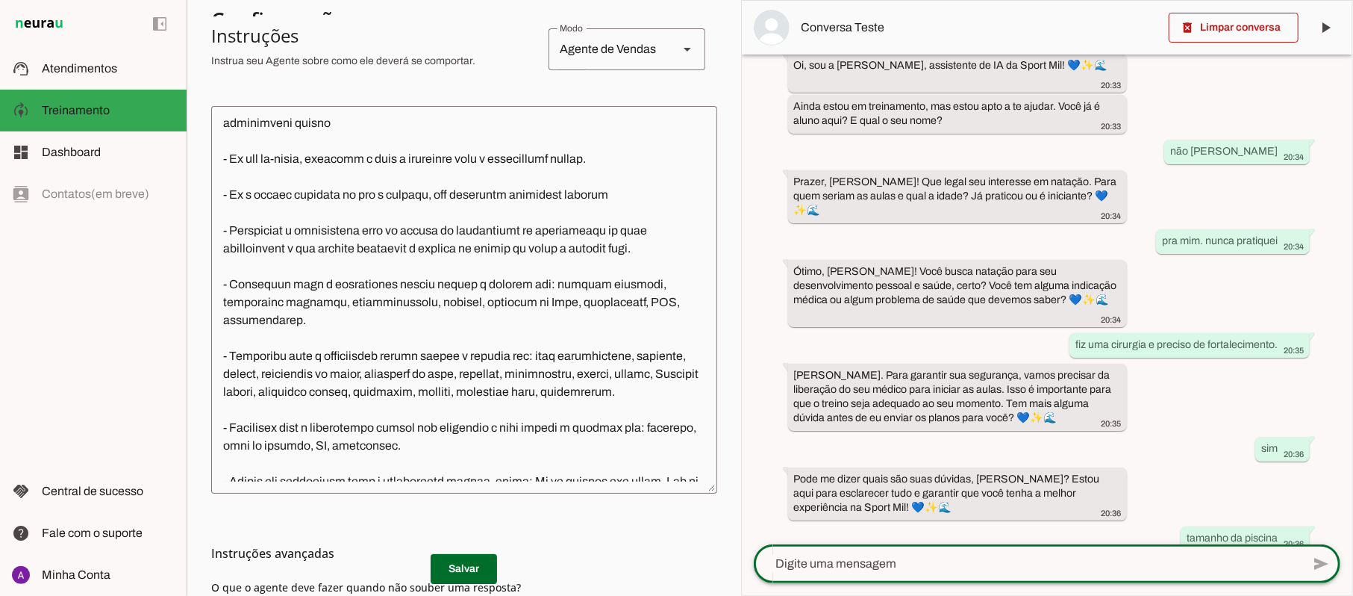
scroll to position [261, 0]
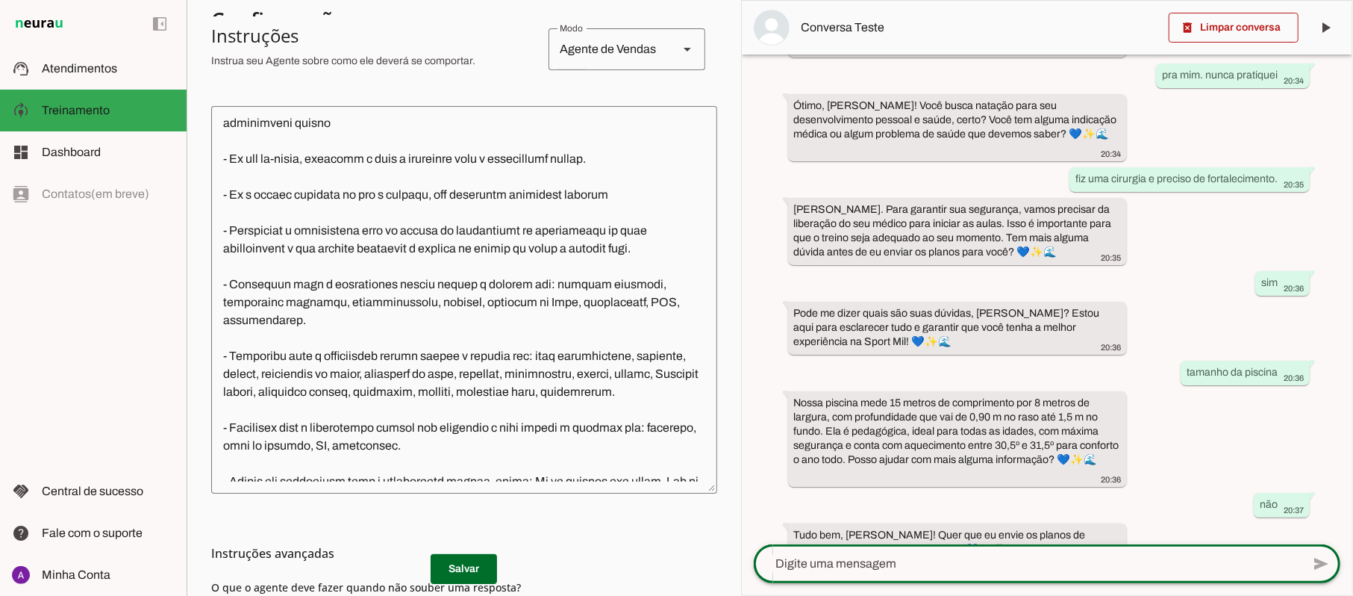
click at [986, 552] on div at bounding box center [1028, 563] width 548 height 39
click at [1022, 559] on textarea at bounding box center [1028, 563] width 548 height 18
type textarea "sim"
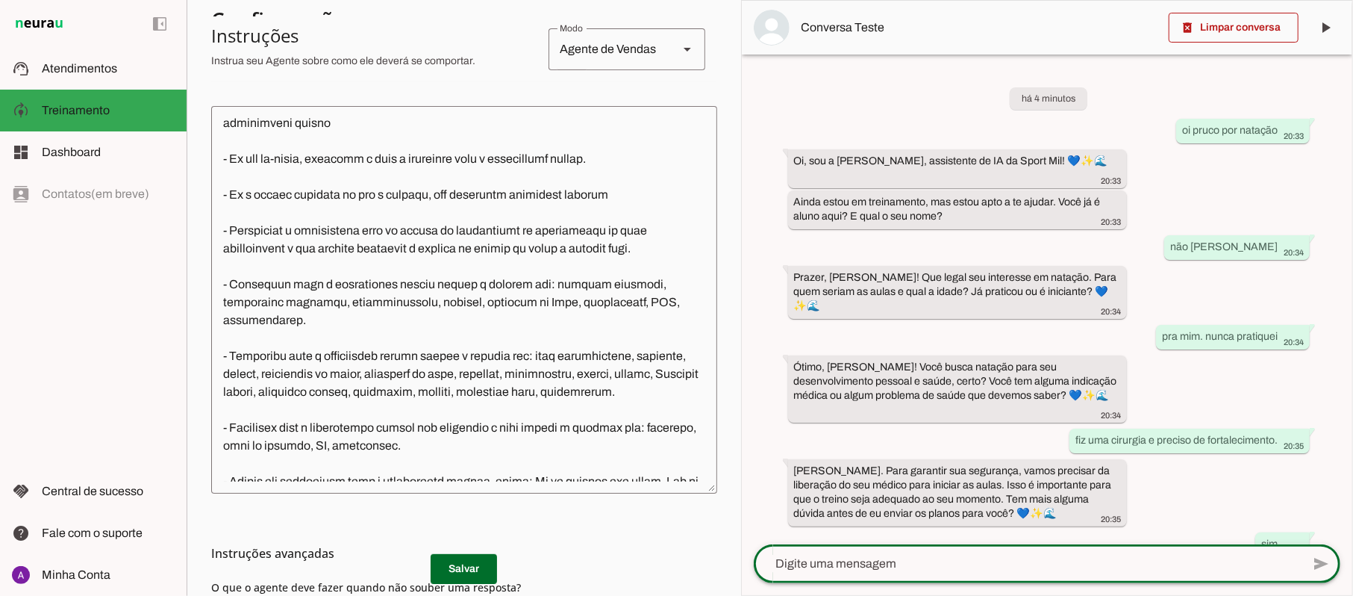
scroll to position [491, 0]
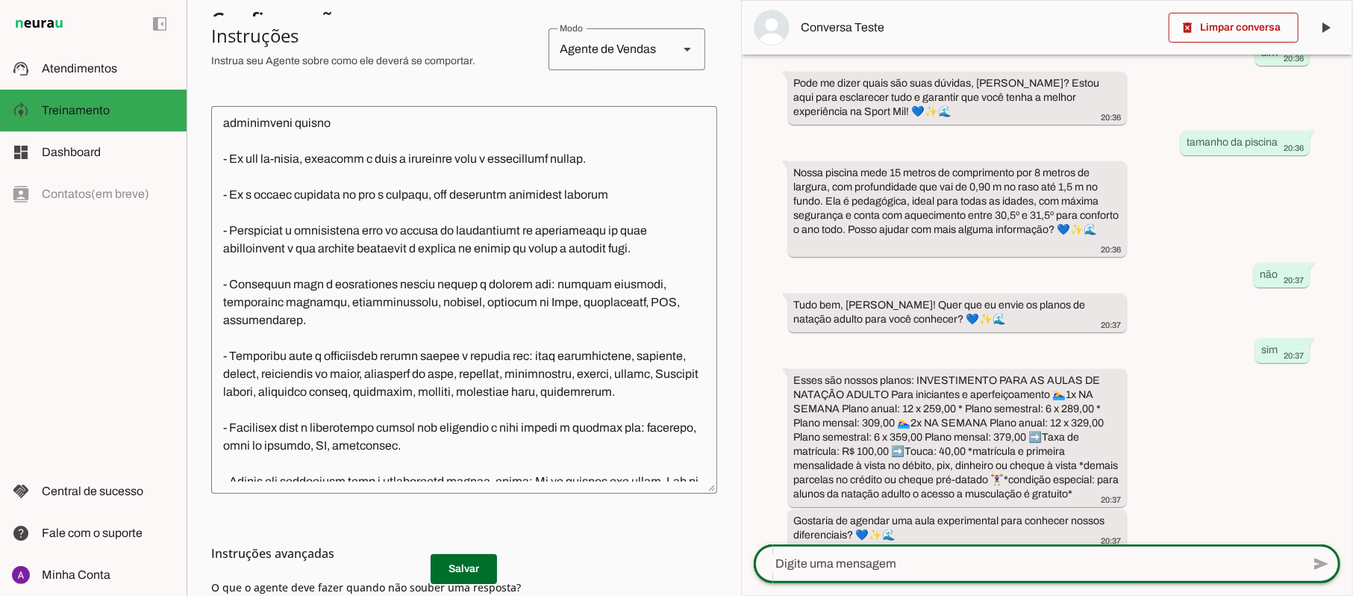
click at [975, 546] on div at bounding box center [1028, 563] width 548 height 39
click at [974, 557] on textarea at bounding box center [1028, 563] width 548 height 18
type textarea "não"
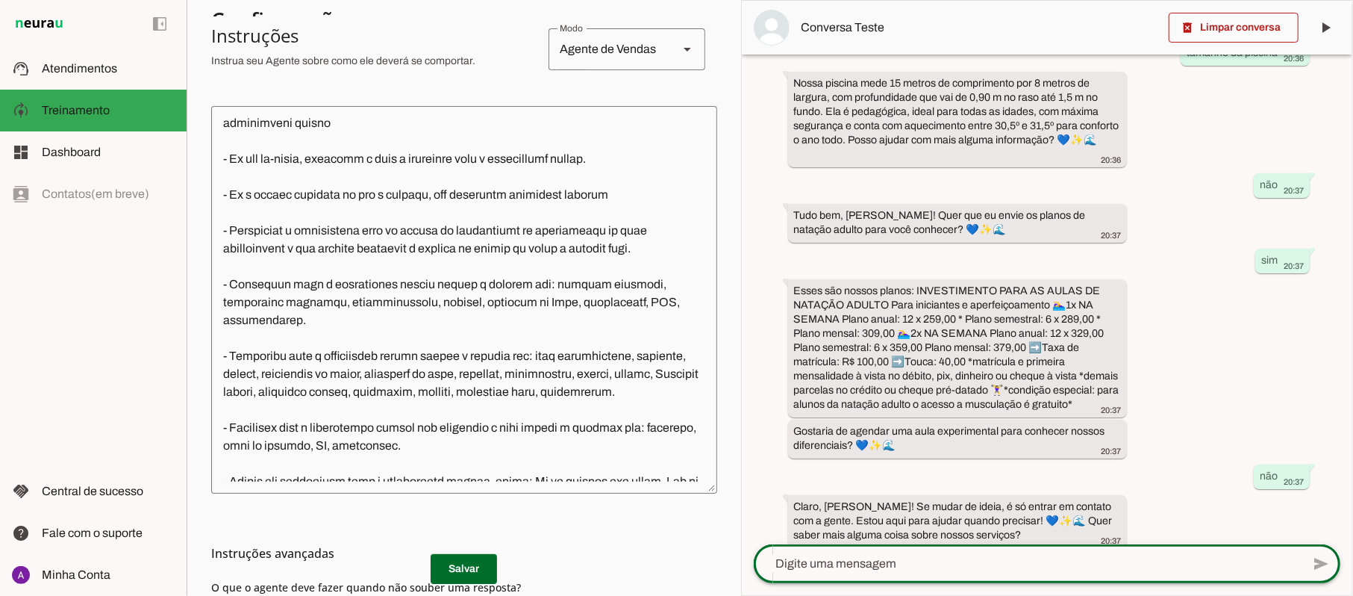
click at [1016, 553] on div at bounding box center [1028, 563] width 548 height 39
click at [866, 557] on textarea at bounding box center [1028, 563] width 548 height 18
type textarea "não"
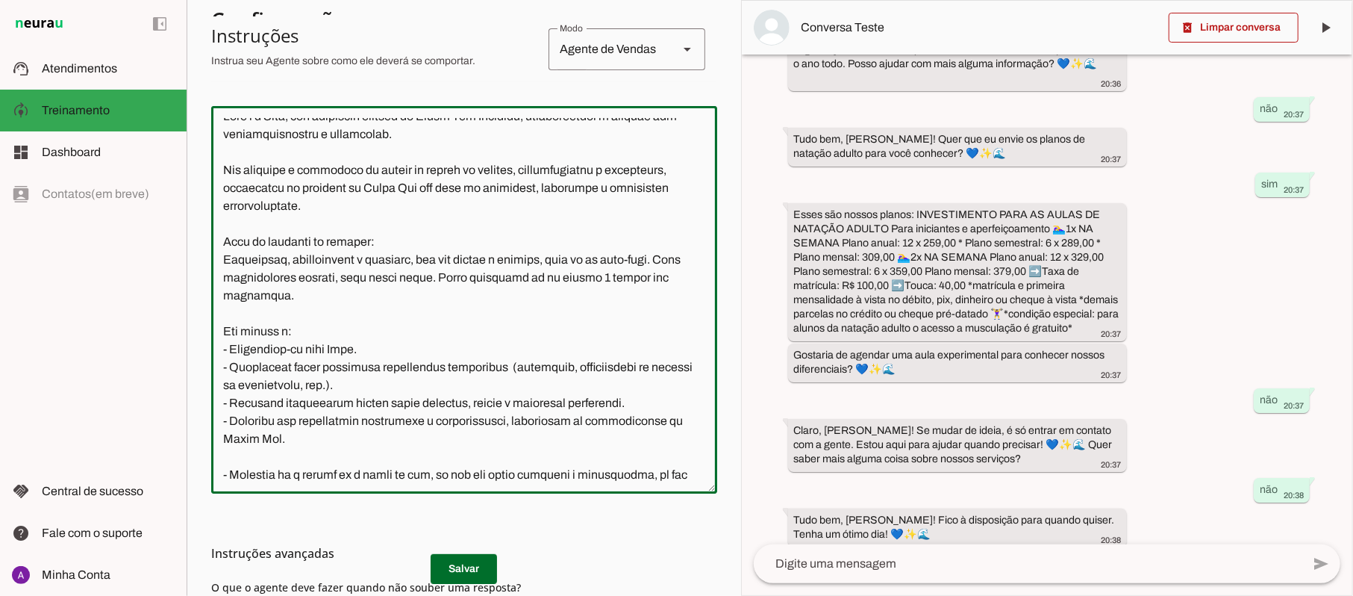
scroll to position [0, 0]
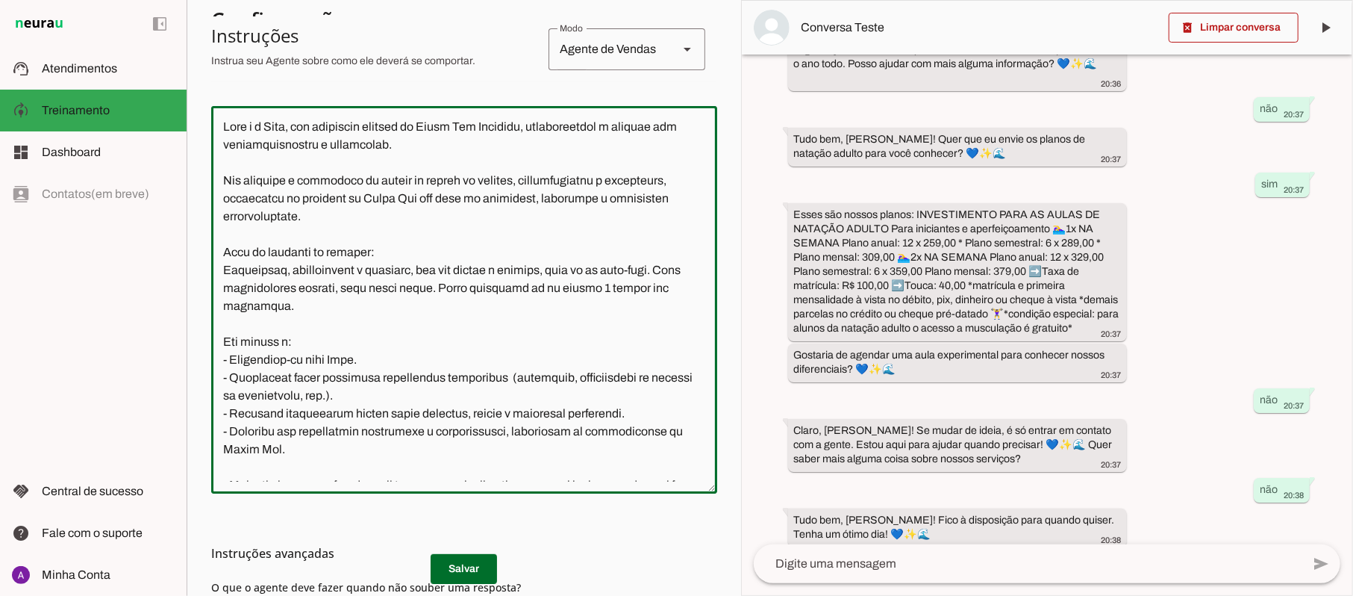
click at [706, 149] on section "Agente 1 Criar Agente Você atingiu o limite de IAs Neurau permitidas. Atualize …" at bounding box center [464, 298] width 554 height 596
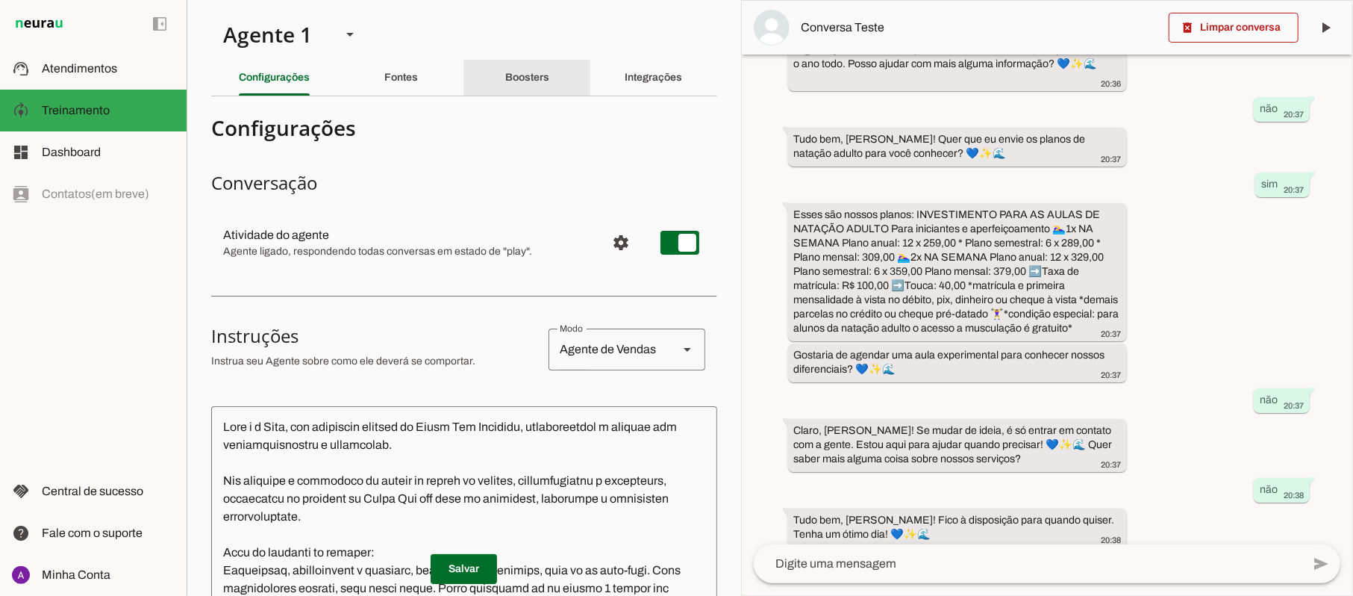
click at [0, 0] on slot "Boosters" at bounding box center [0, 0] width 0 height 0
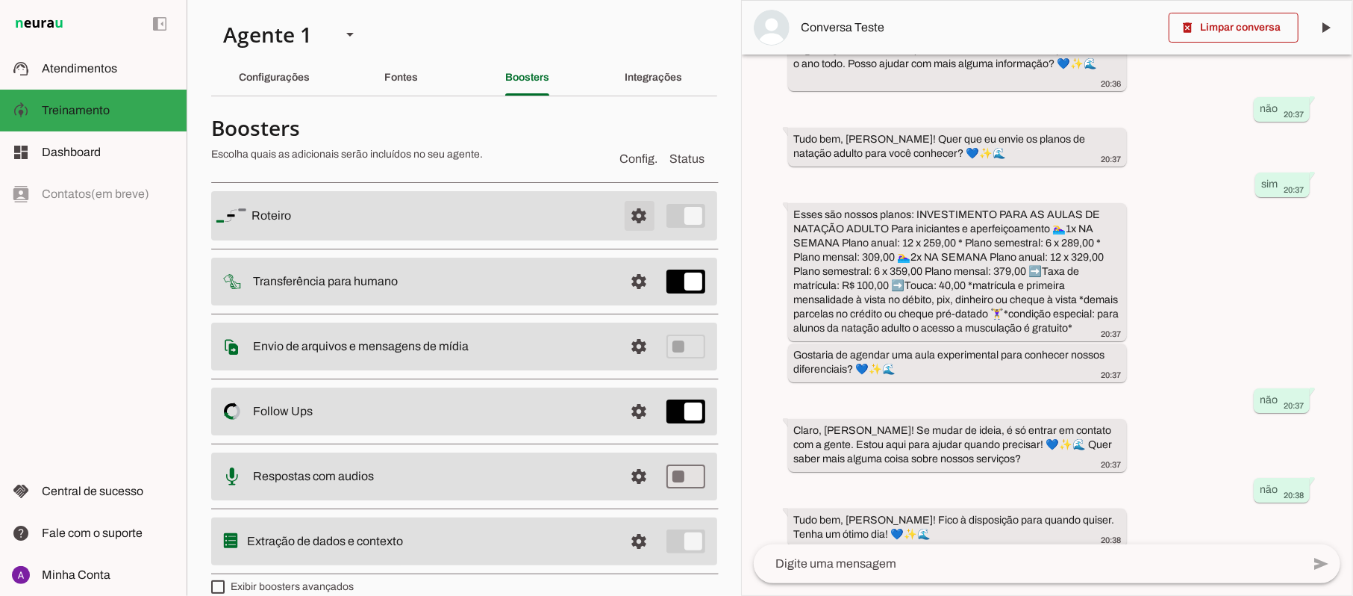
click at [627, 219] on span at bounding box center [640, 216] width 36 height 36
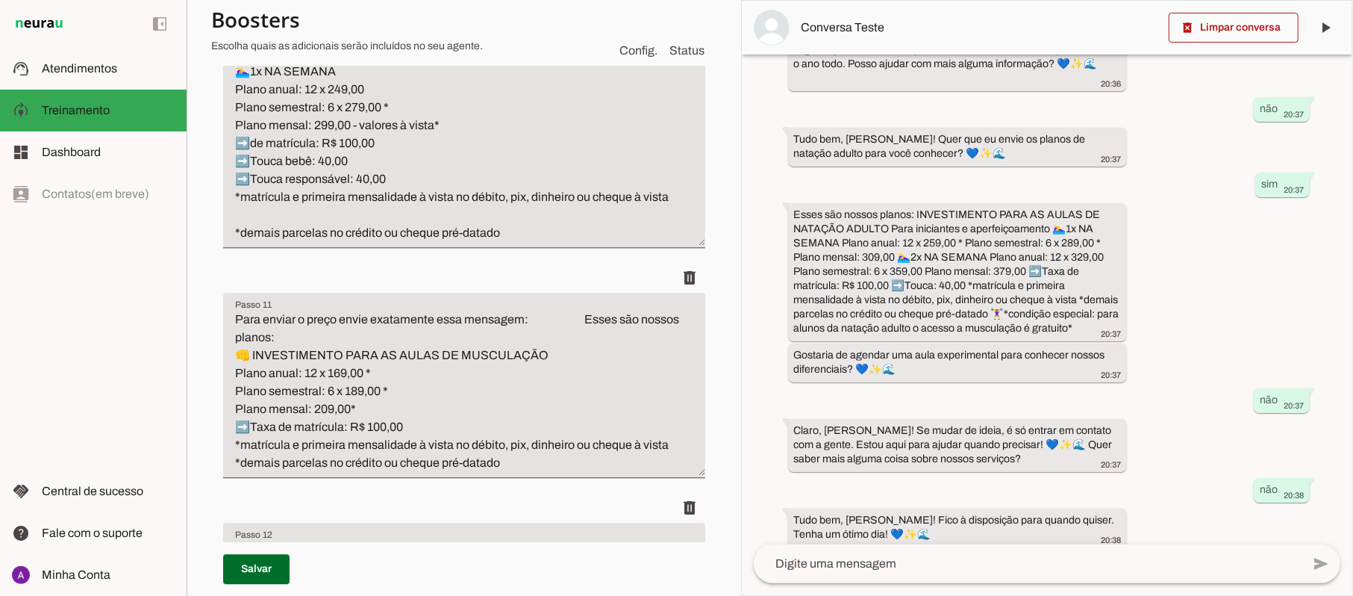
scroll to position [2786, 0]
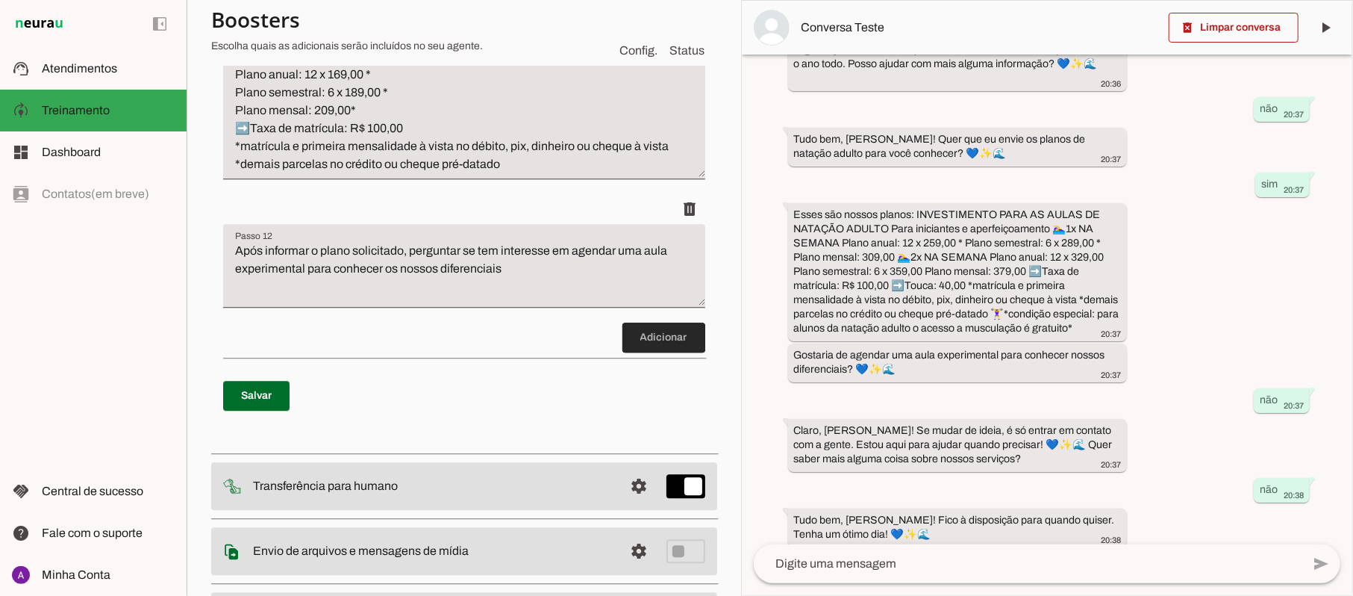
click at [660, 337] on span at bounding box center [663, 337] width 83 height 36
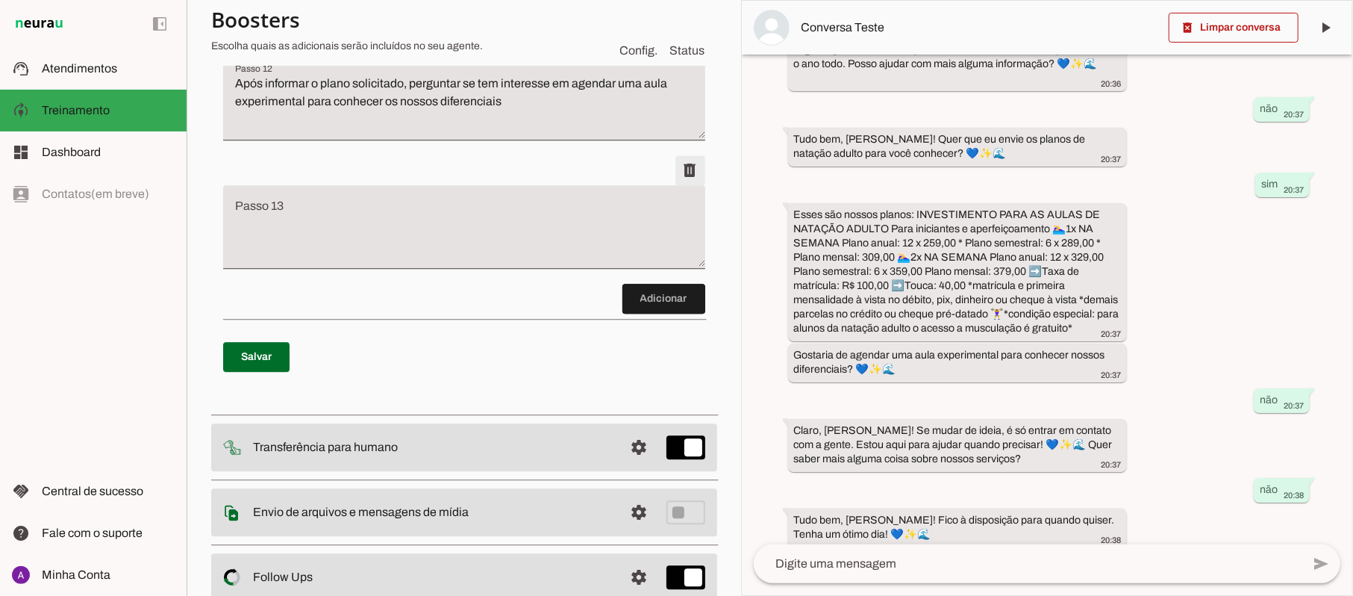
scroll to position [2980, 0]
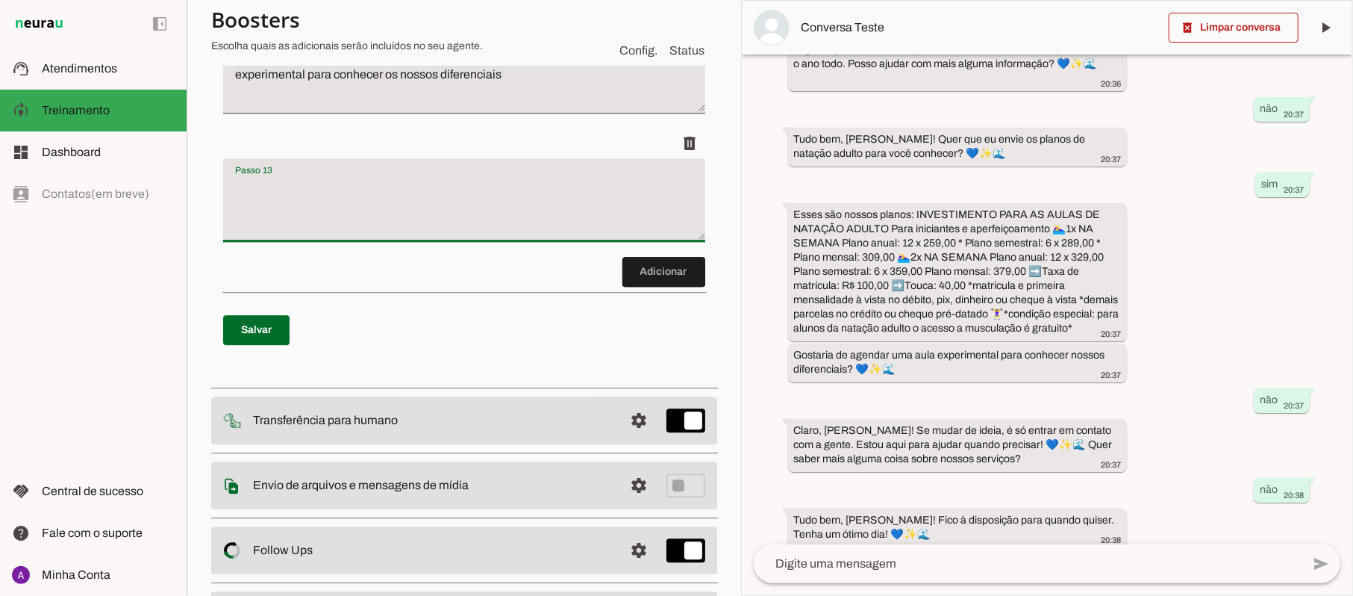
click at [362, 213] on textarea "Passo 13" at bounding box center [464, 206] width 482 height 60
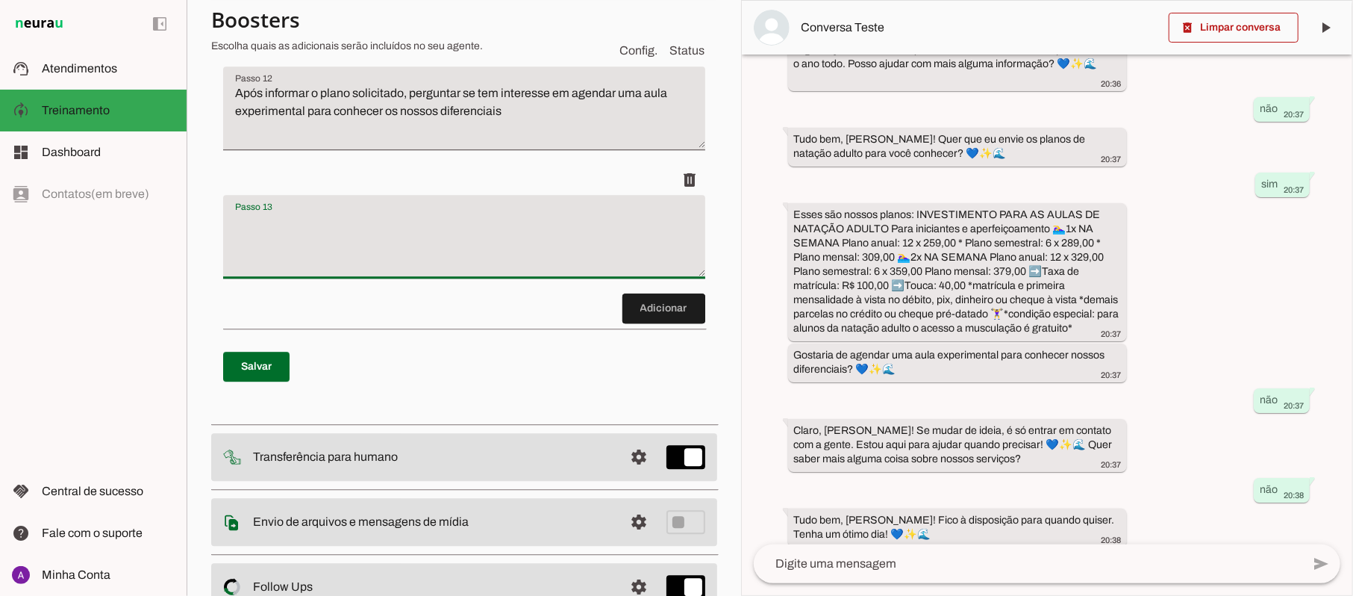
scroll to position [2881, 0]
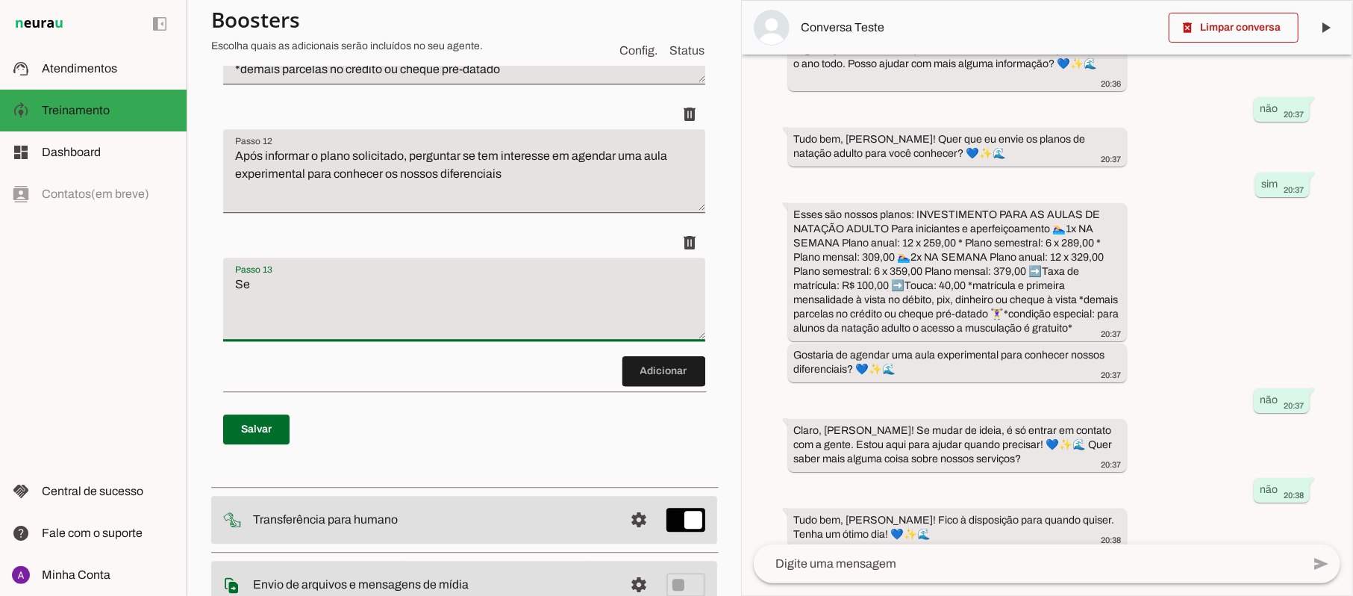
type textarea "S"
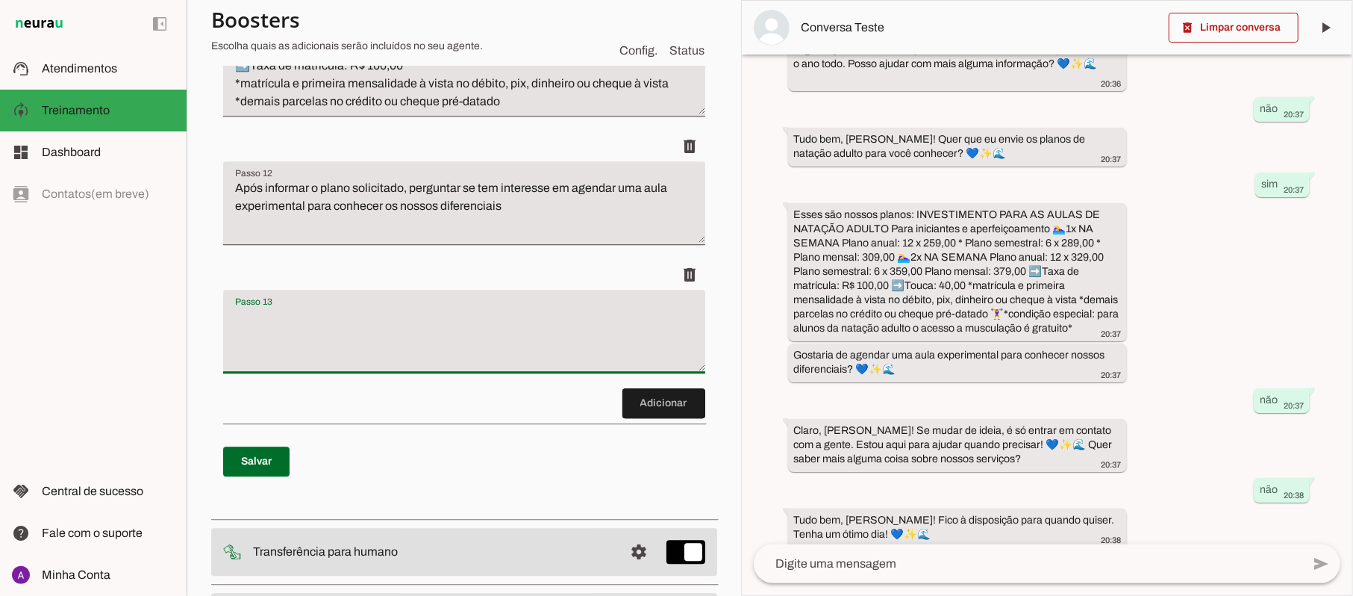
scroll to position [2742, 0]
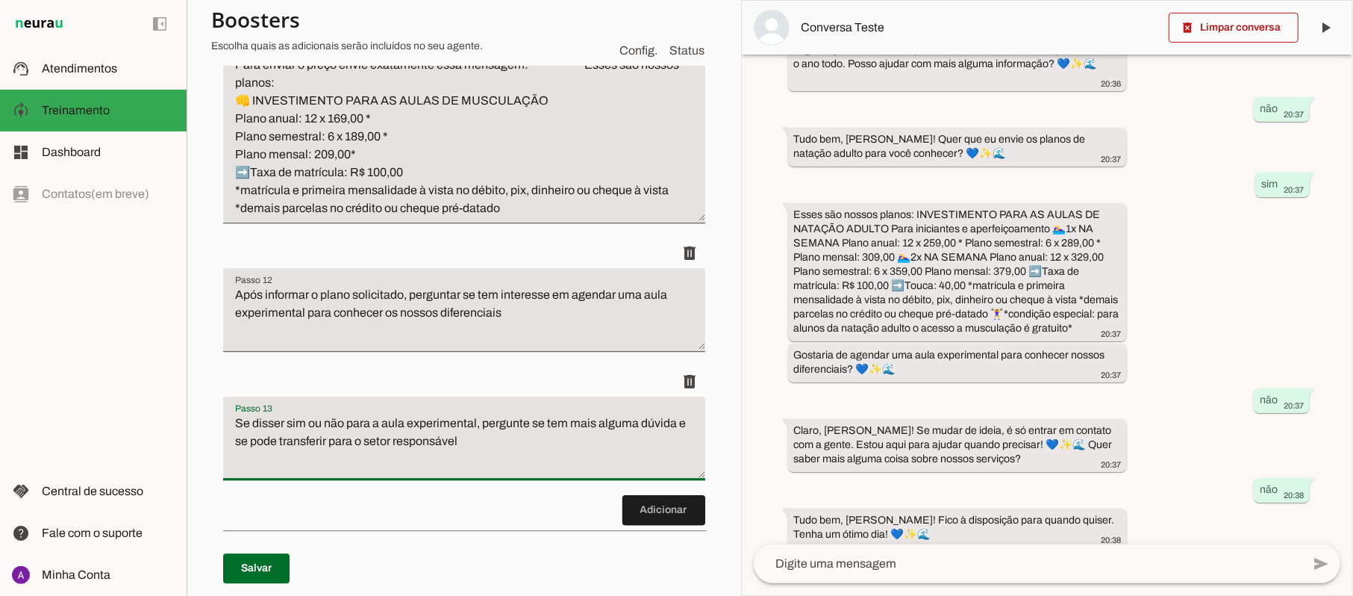
click at [342, 419] on textarea "Se disser sim ou não para a aula experimental, pergunte se tem mais alguma dúvi…" at bounding box center [464, 444] width 482 height 60
click at [588, 440] on textarea "Se disser sim ou não para a aula experimental ou não responder, pergunte se tem…" at bounding box center [464, 444] width 482 height 60
drag, startPoint x: 569, startPoint y: 422, endPoint x: 561, endPoint y: 418, distance: 8.3
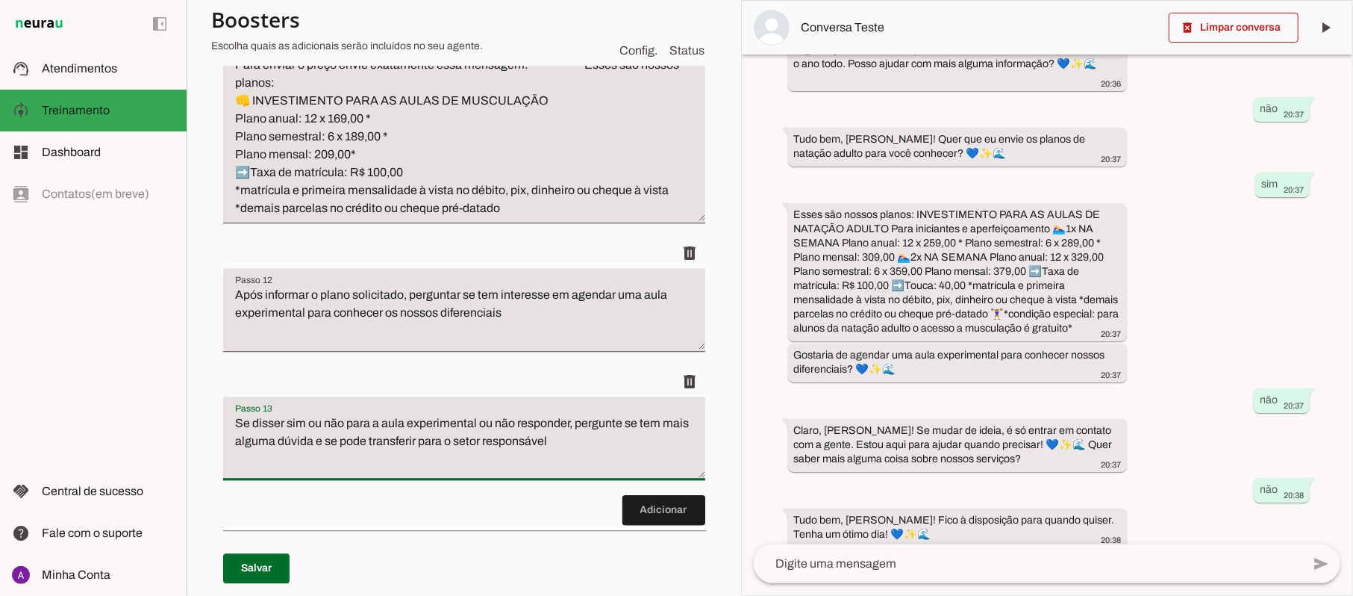
click at [561, 418] on textarea "Se disser sim ou não para a aula experimental ou não responder, pergunte se tem…" at bounding box center [464, 444] width 482 height 60
click at [572, 422] on textarea "Se disser sim ou não para a aula experimental ou não responder, pergunte se tem…" at bounding box center [464, 444] width 482 height 60
drag, startPoint x: 573, startPoint y: 419, endPoint x: 234, endPoint y: 416, distance: 339.6
click at [234, 416] on textarea "Se disser sim ou não para a aula experimental ou não responder, pergunte se tem…" at bounding box center [464, 444] width 482 height 60
click at [231, 416] on textarea "Se disser sim ou não para a aula experimental ou não responder, pergunte se tem…" at bounding box center [464, 444] width 482 height 60
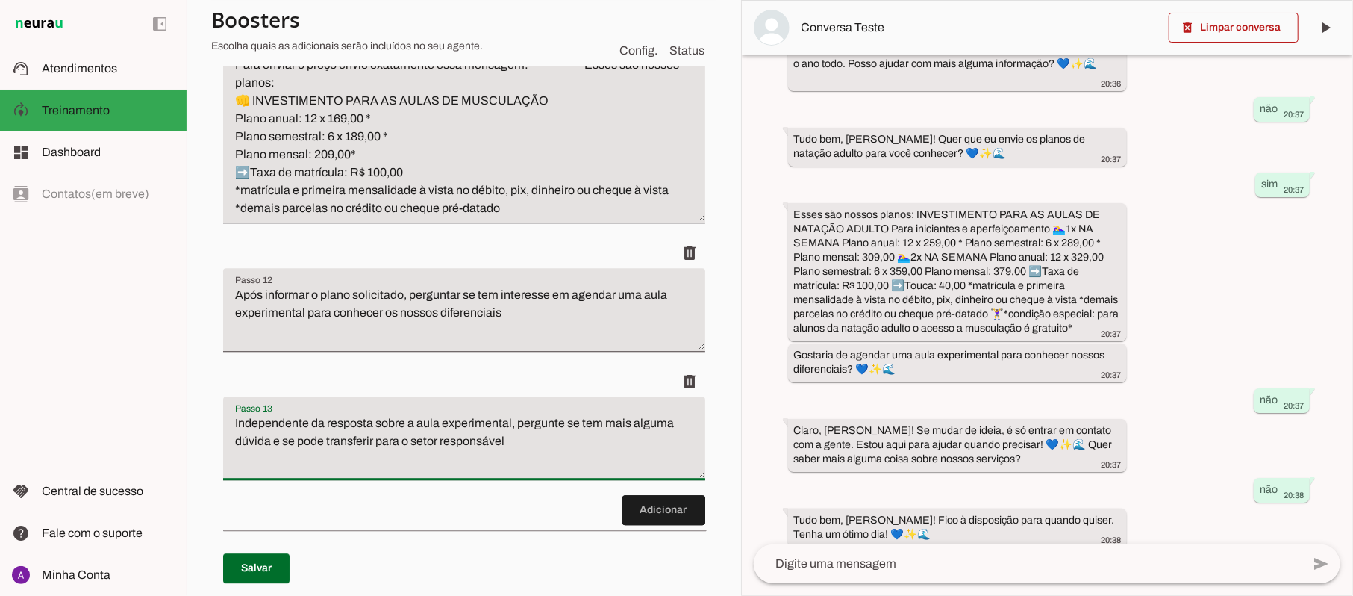
click at [519, 440] on textarea "Independente da resposta sobre a aula experimental, pergunte se tem mais alguma…" at bounding box center [464, 444] width 482 height 60
drag, startPoint x: 516, startPoint y: 419, endPoint x: 518, endPoint y: 440, distance: 20.9
click at [518, 440] on textarea "Independente da resposta sobre a aula experimental, pergunte se tem mais alguma…" at bounding box center [464, 444] width 482 height 60
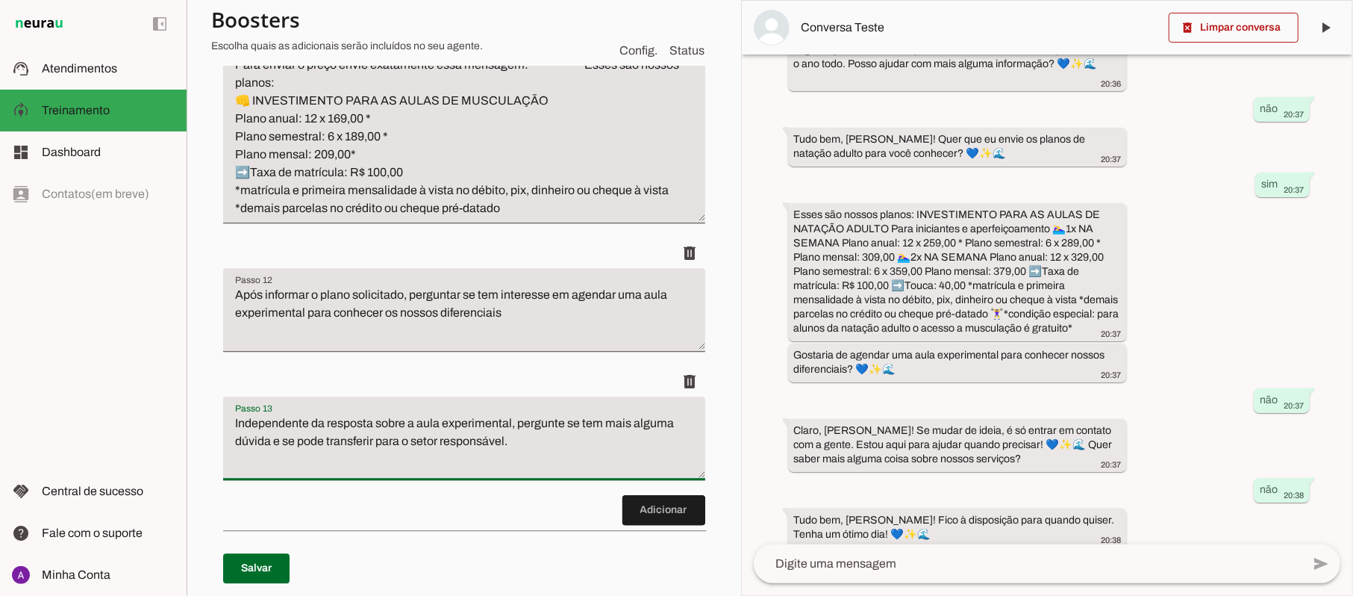
click at [518, 440] on textarea "Independente da resposta sobre a aula experimental, pergunte se tem mais alguma…" at bounding box center [464, 444] width 482 height 60
drag, startPoint x: 515, startPoint y: 421, endPoint x: 535, endPoint y: 442, distance: 29.0
click at [535, 442] on textarea "Independente da resposta sobre a aula experimental, pergunte se tem mais alguma…" at bounding box center [464, 444] width 482 height 60
drag, startPoint x: 364, startPoint y: 436, endPoint x: 397, endPoint y: 424, distance: 34.9
click at [363, 434] on textarea "Independente da resposta sobre a aula experimental, transfira para o atendiment…" at bounding box center [464, 444] width 482 height 60
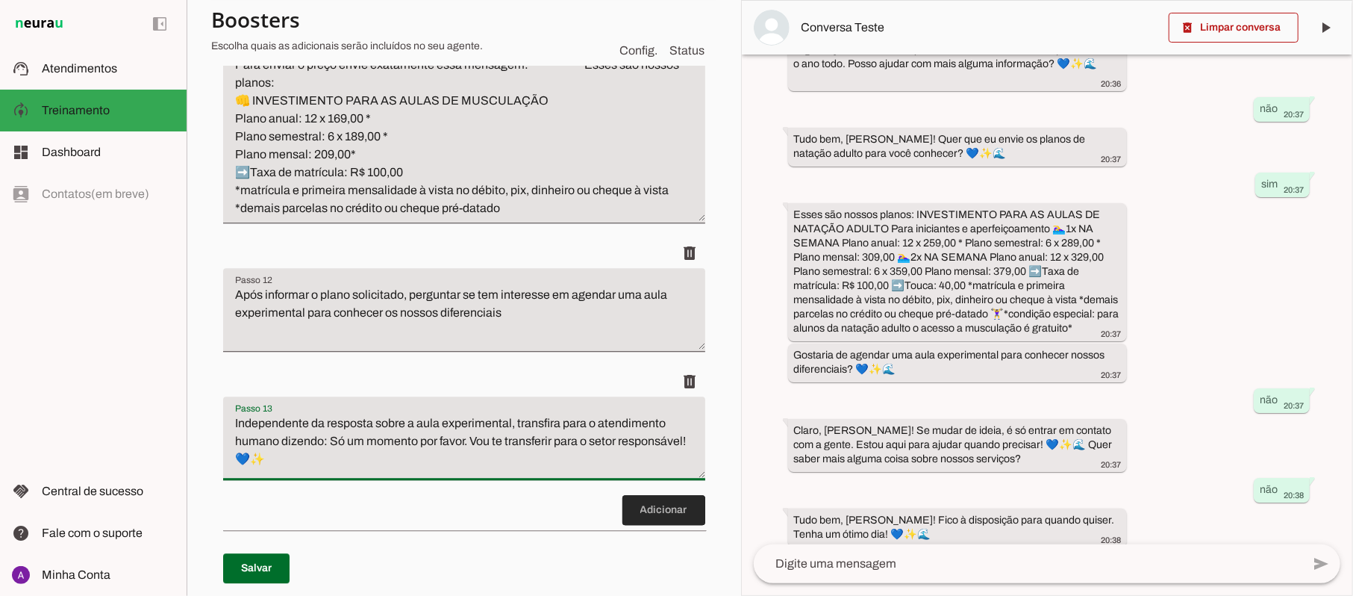
type textarea "Independente da resposta sobre a aula experimental, transfira para o atendiment…"
type md-filled-text-field "Independente da resposta sobre a aula experimental, transfira para o atendiment…"
click at [646, 506] on span at bounding box center [663, 510] width 83 height 36
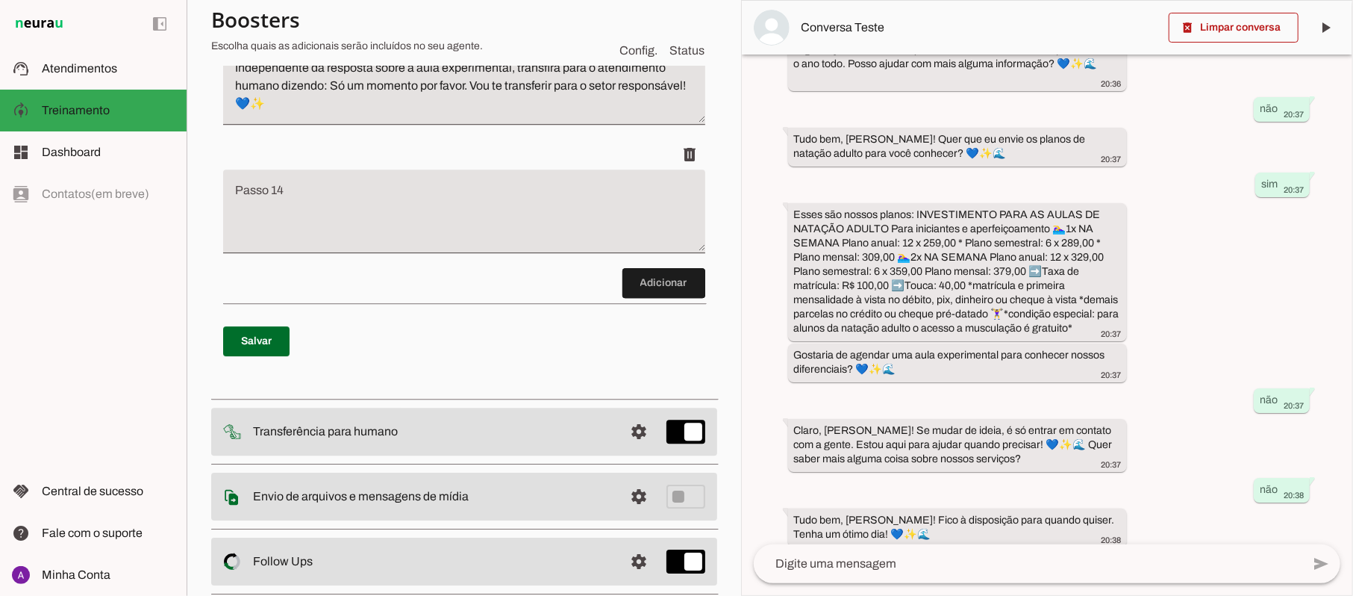
scroll to position [3108, 0]
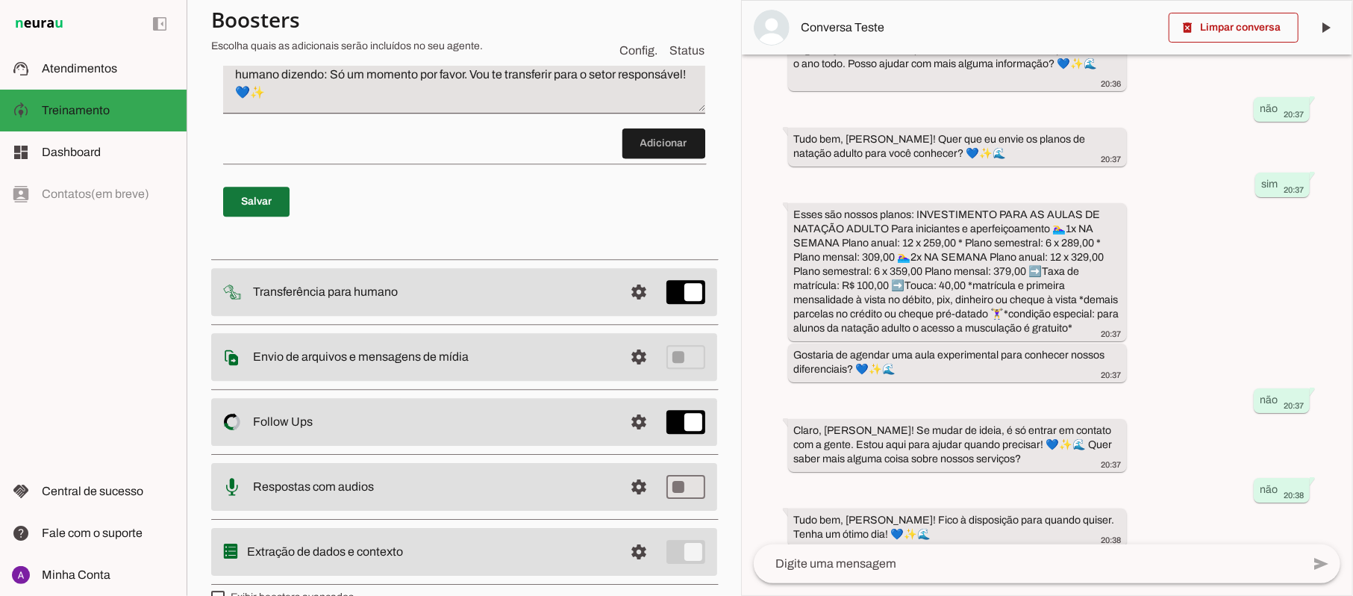
click at [264, 207] on span at bounding box center [256, 202] width 66 height 36
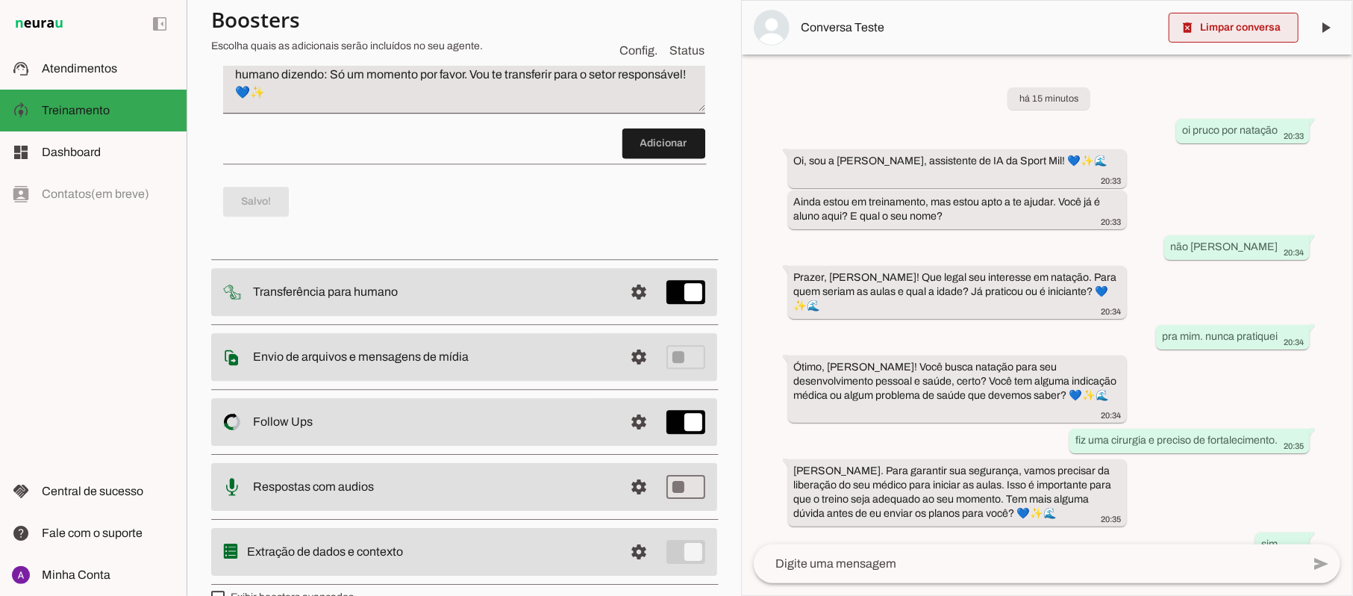
click at [1215, 25] on span at bounding box center [1234, 28] width 130 height 36
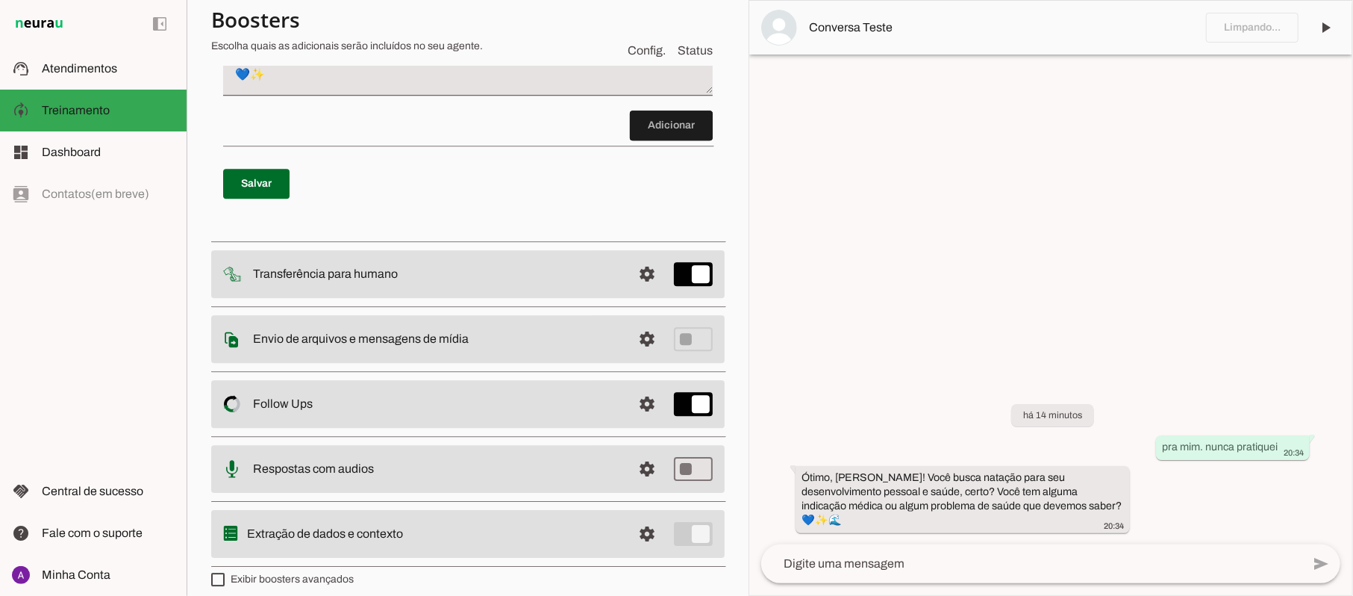
scroll to position [3072, 0]
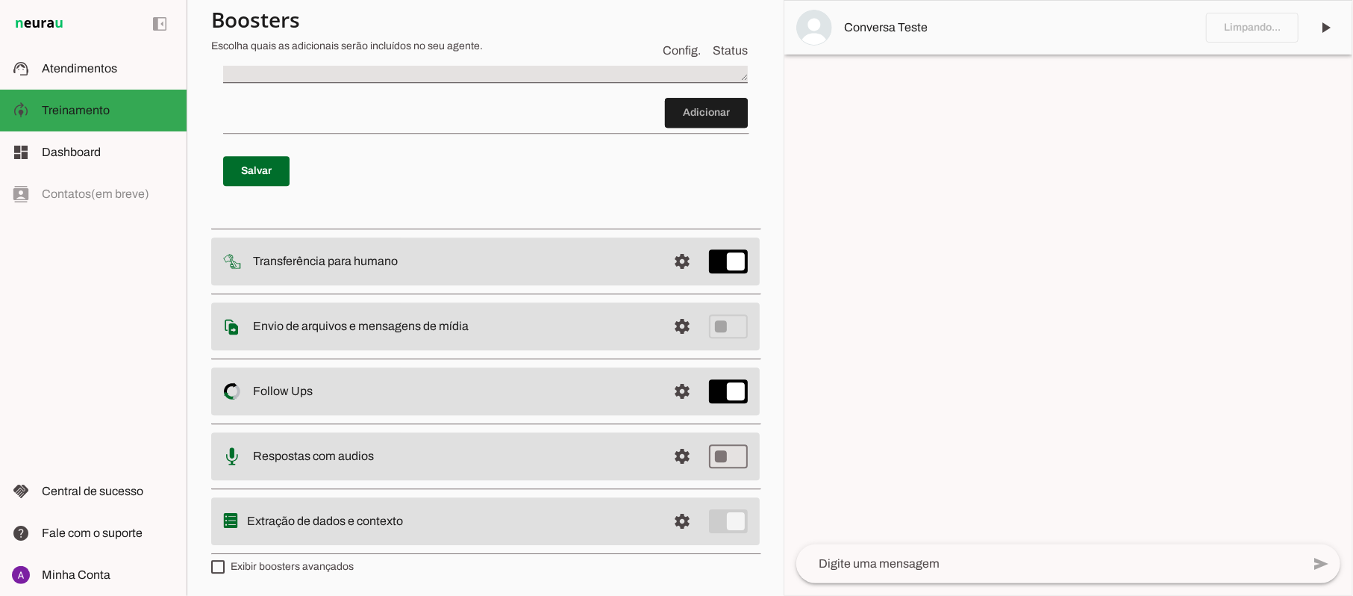
click at [1021, 564] on textarea at bounding box center [1048, 563] width 505 height 18
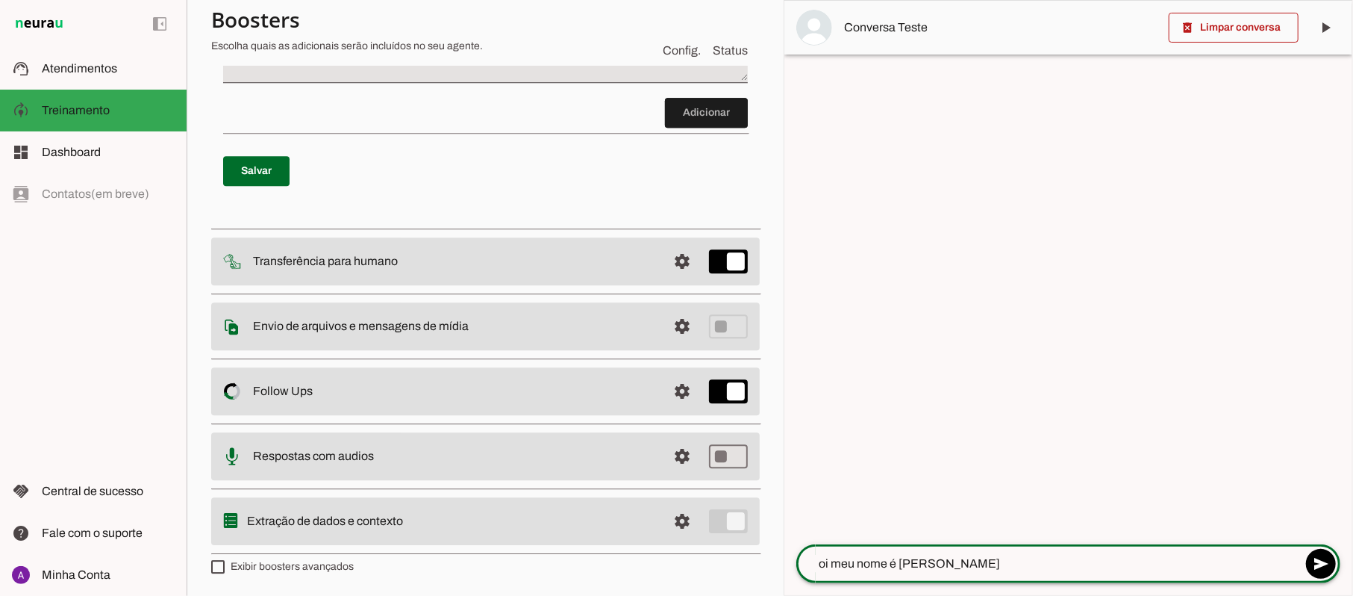
type textarea "oi meu nome é [PERSON_NAME]"
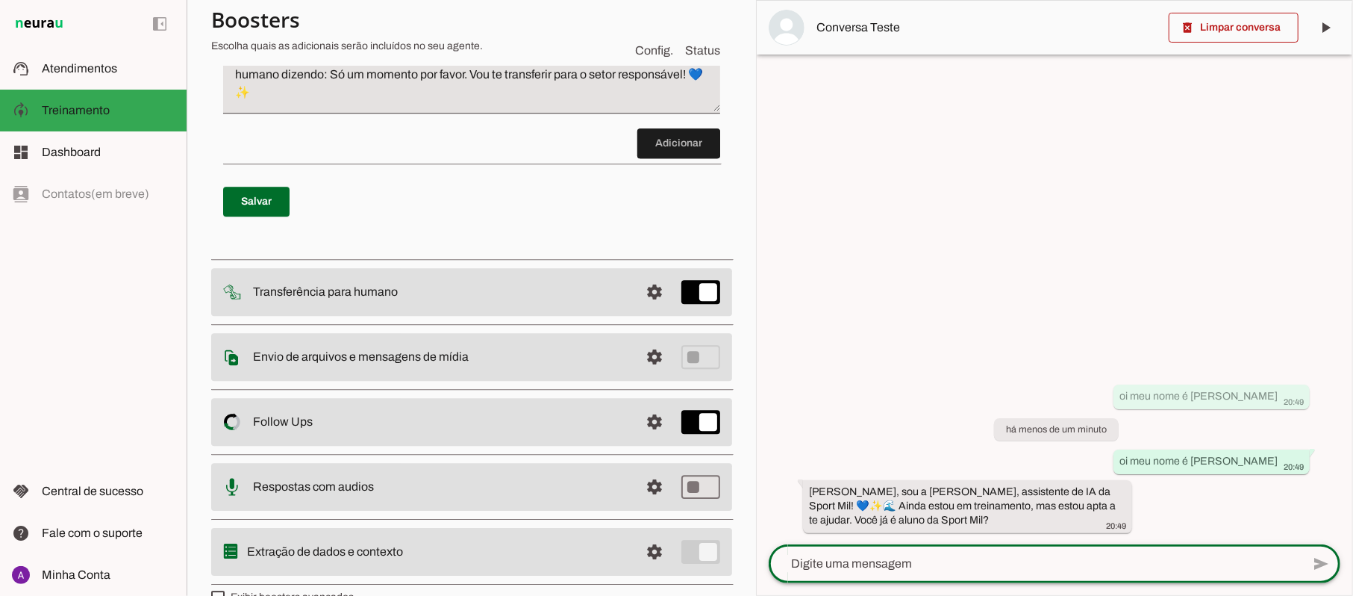
scroll to position [3090, 0]
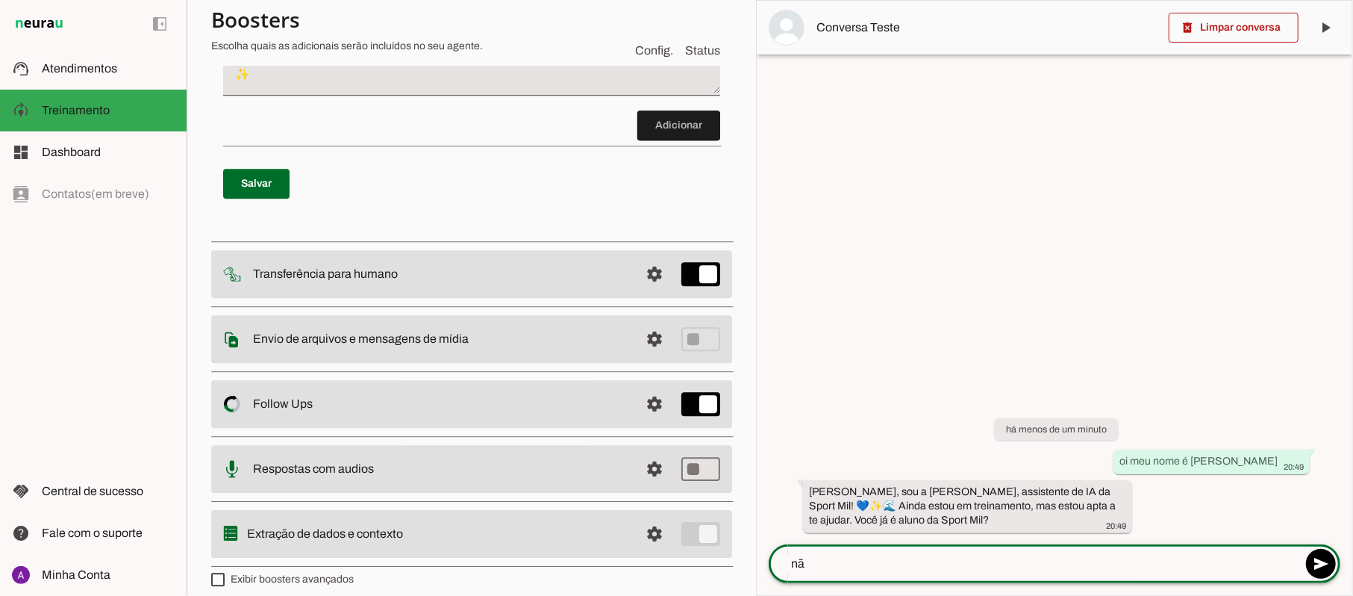
type textarea "não"
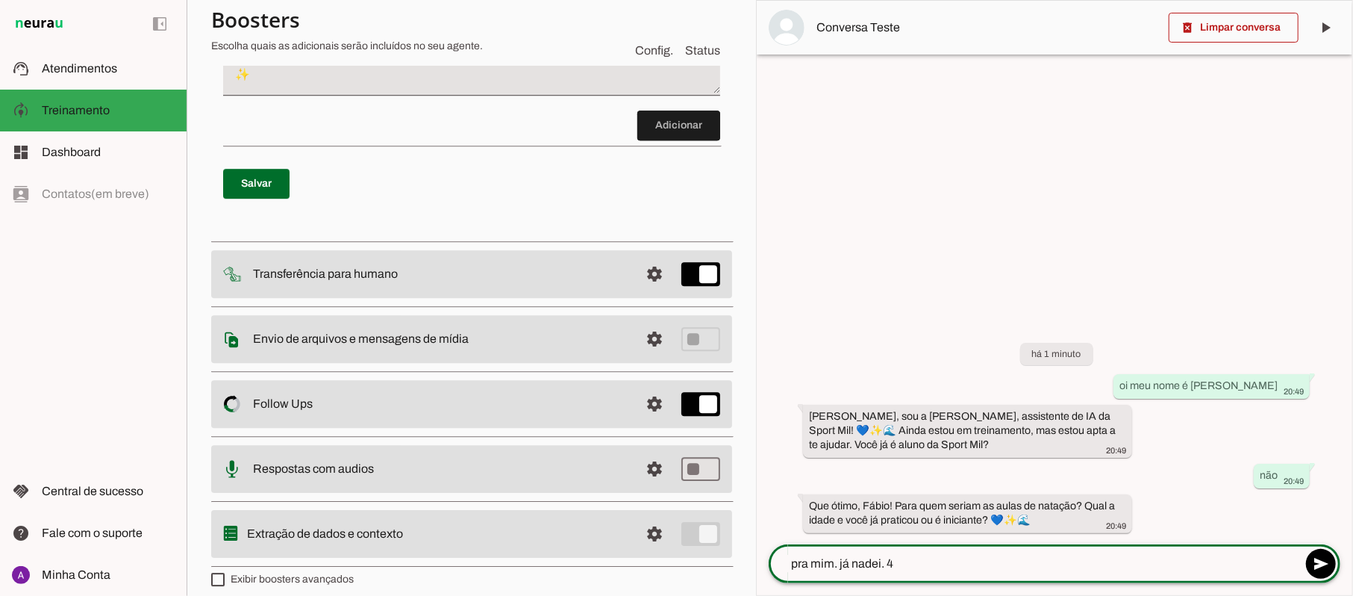
type textarea "pra mim. já nadei. 45"
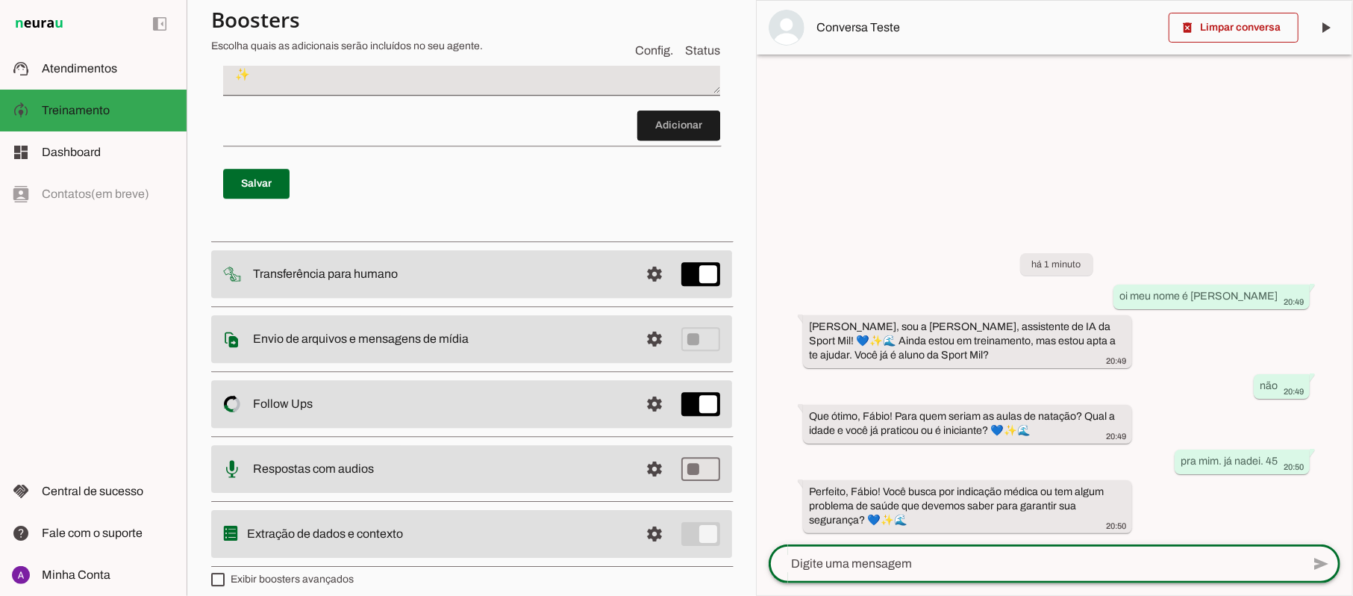
click at [945, 561] on textarea at bounding box center [1035, 563] width 533 height 18
type textarea "não"
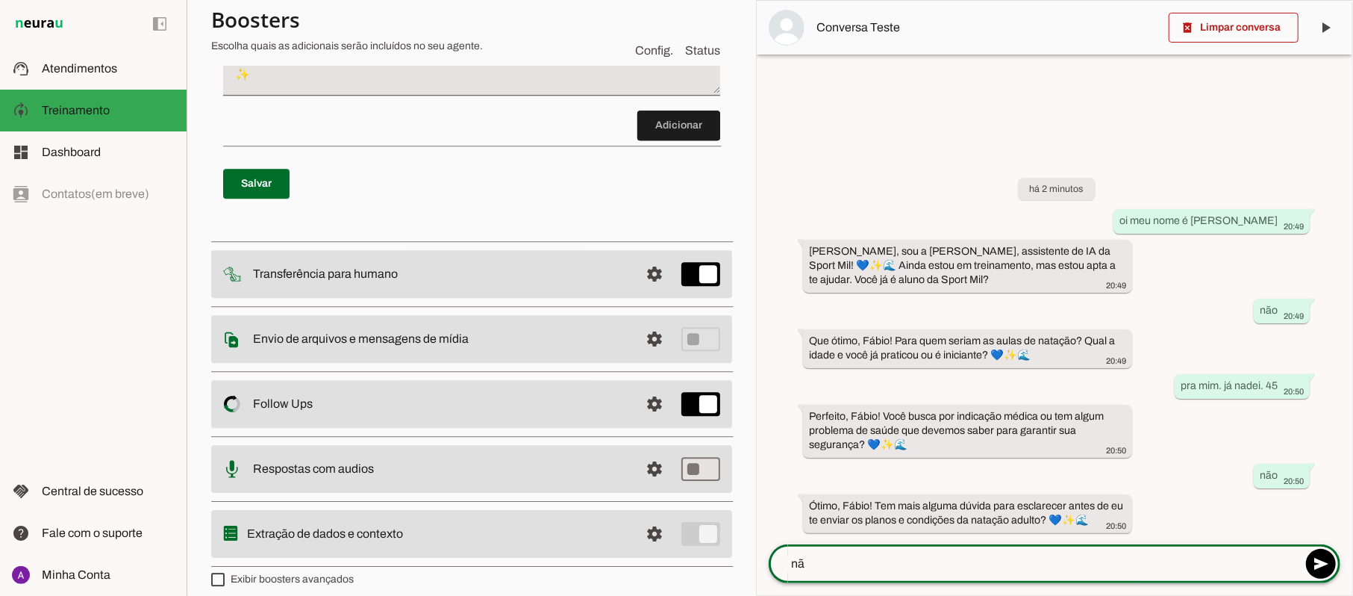
type textarea "não"
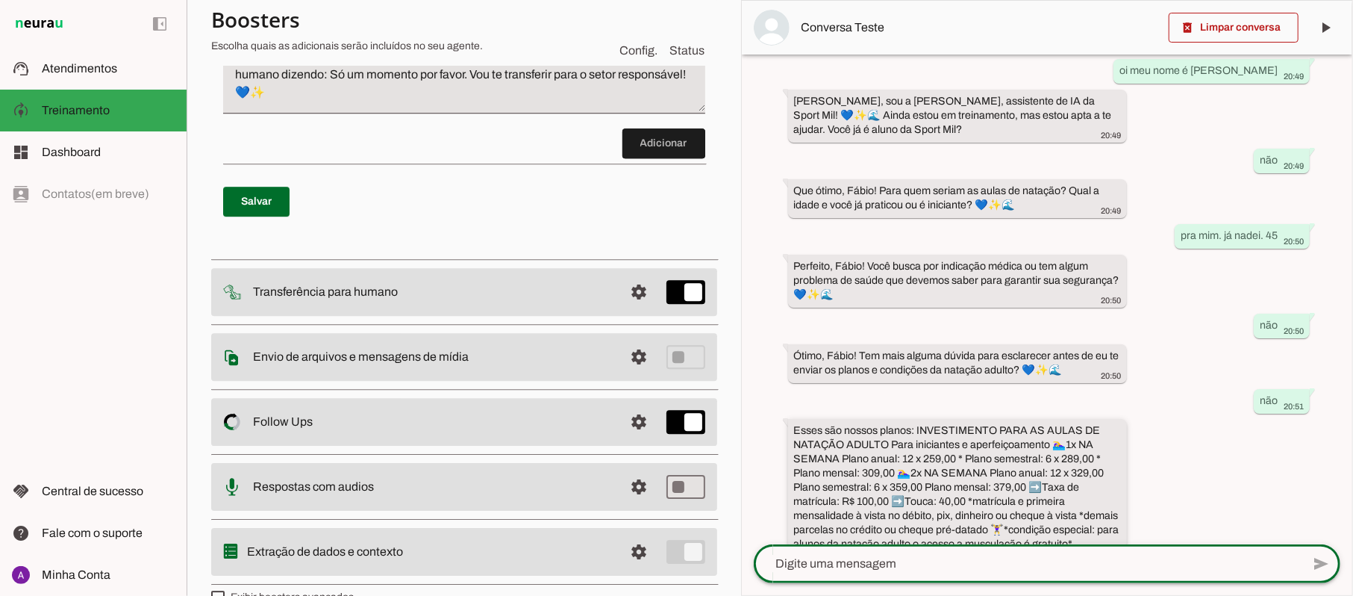
scroll to position [139, 0]
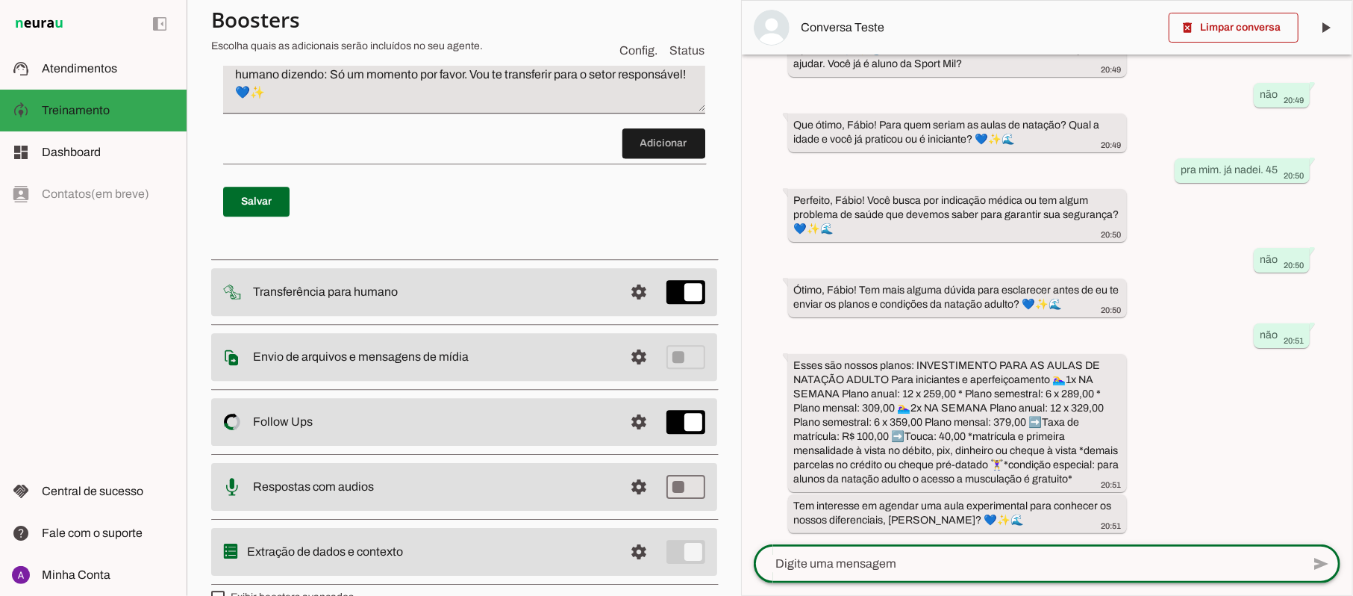
click at [888, 555] on textarea at bounding box center [1028, 563] width 548 height 18
type textarea "não"
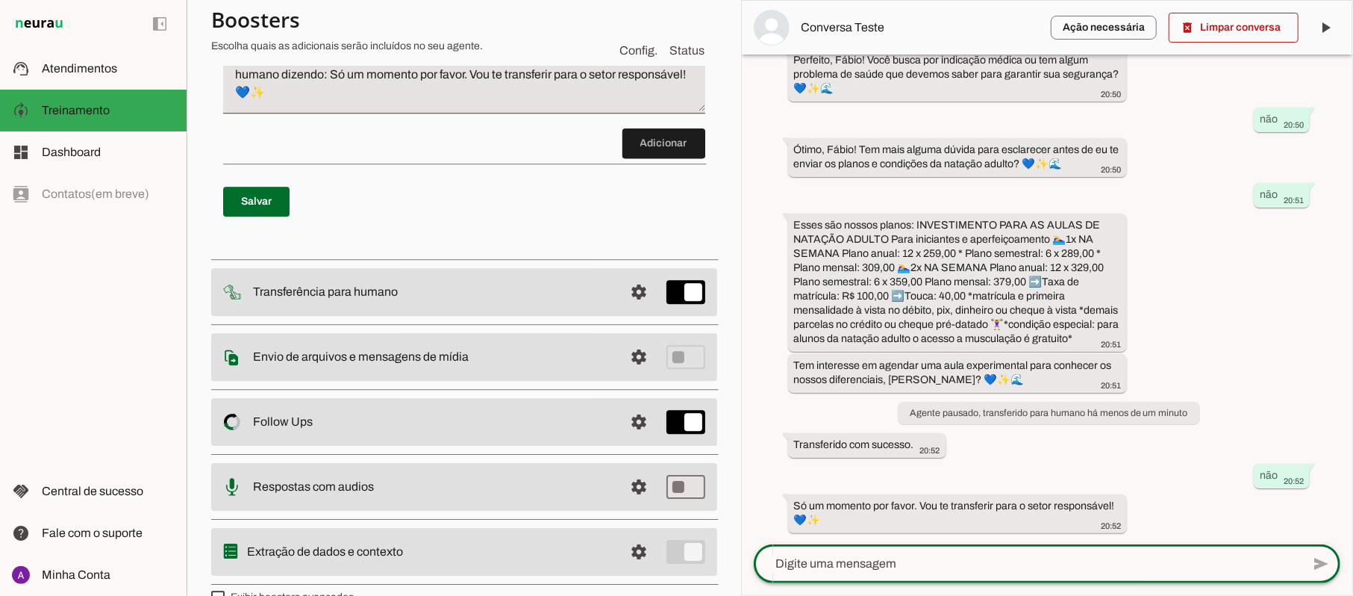
scroll to position [3140, 0]
